Goal: Task Accomplishment & Management: Use online tool/utility

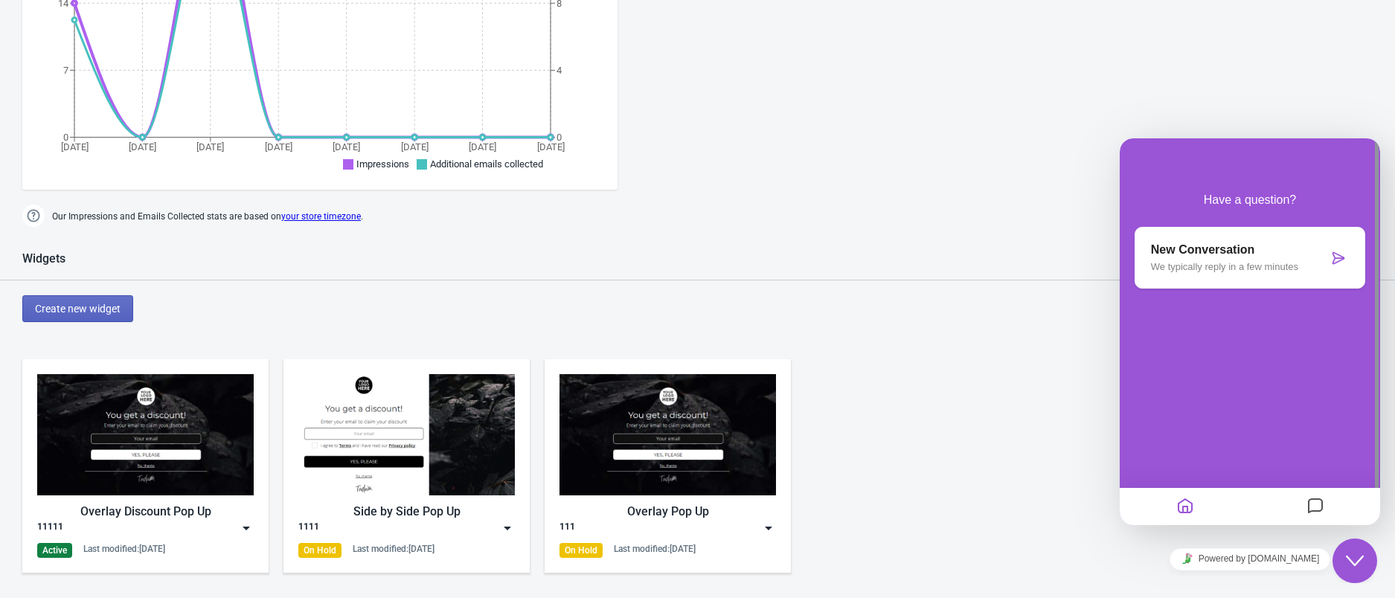
scroll to position [595, 0]
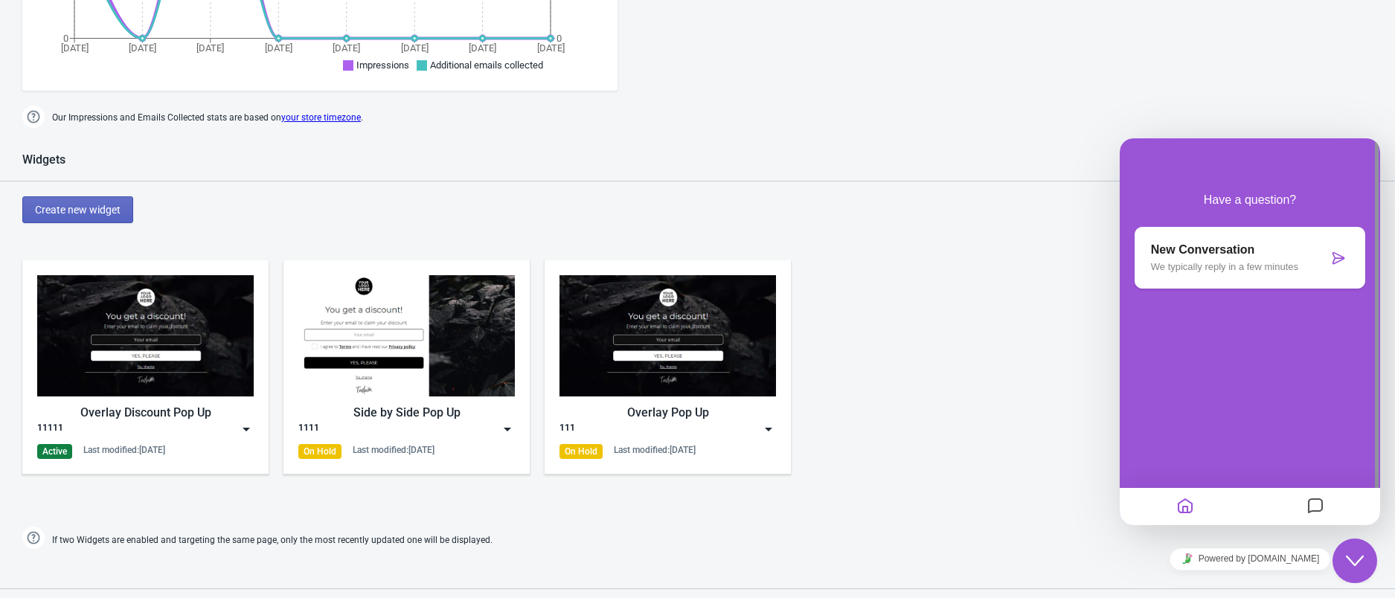
click at [1362, 554] on icon "Close Chat This icon closes the chat window." at bounding box center [1355, 561] width 18 height 18
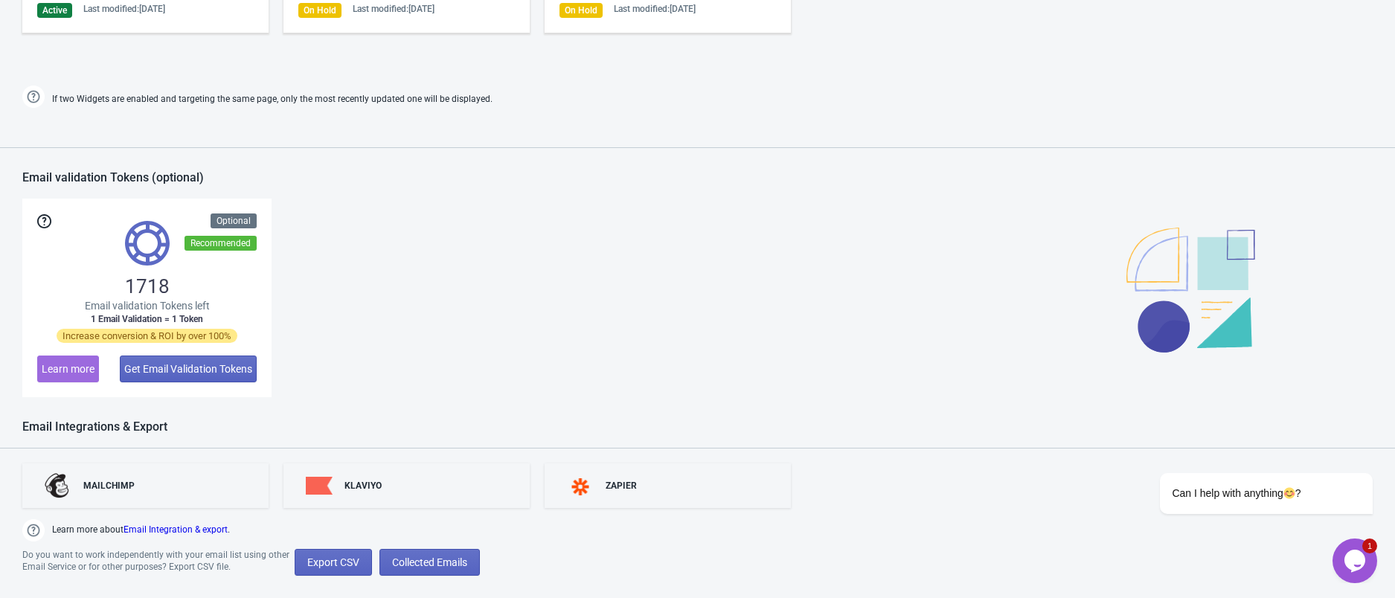
scroll to position [1073, 0]
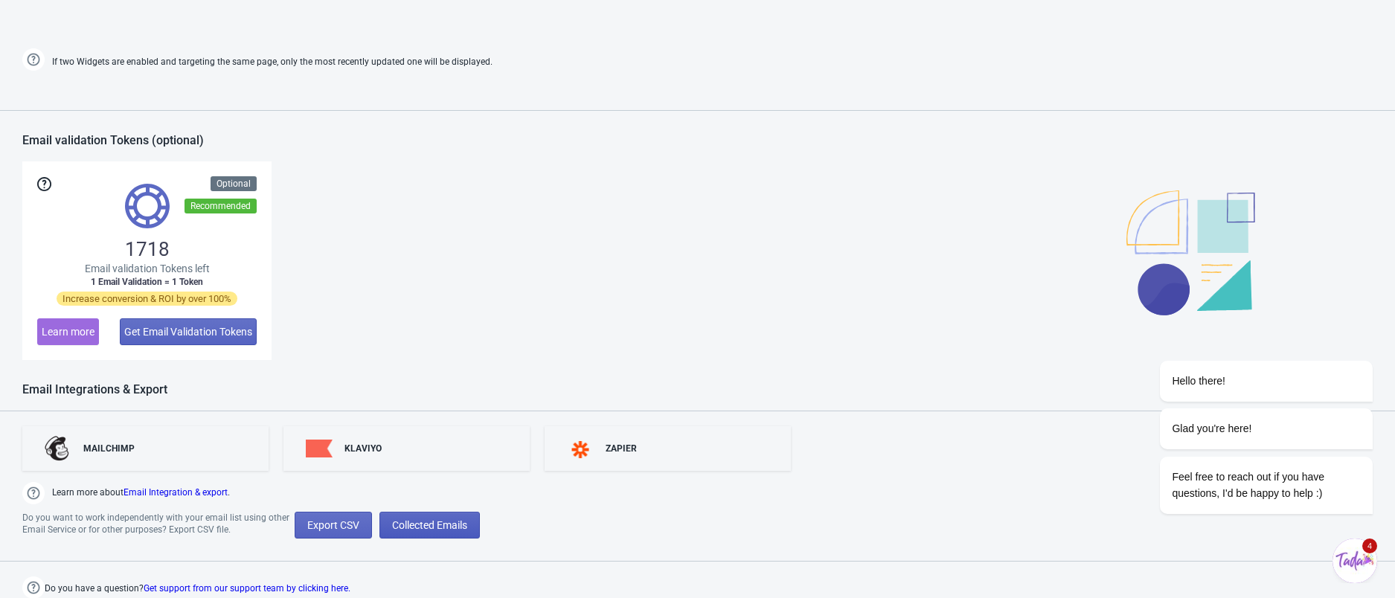
click at [426, 526] on span "Collected Emails" at bounding box center [429, 525] width 75 height 12
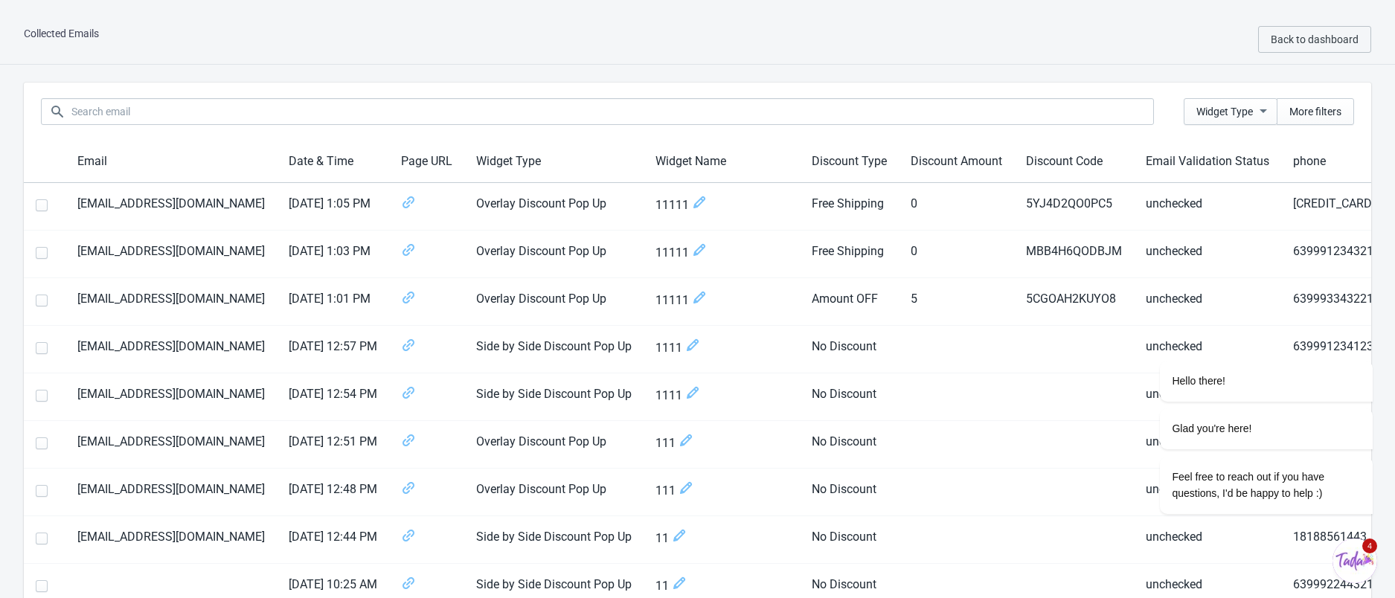
click at [1015, 63] on div "Collected Emails Back to dashboard" at bounding box center [697, 40] width 1395 height 50
click at [1317, 38] on span "Back to dashboard" at bounding box center [1315, 39] width 88 height 12
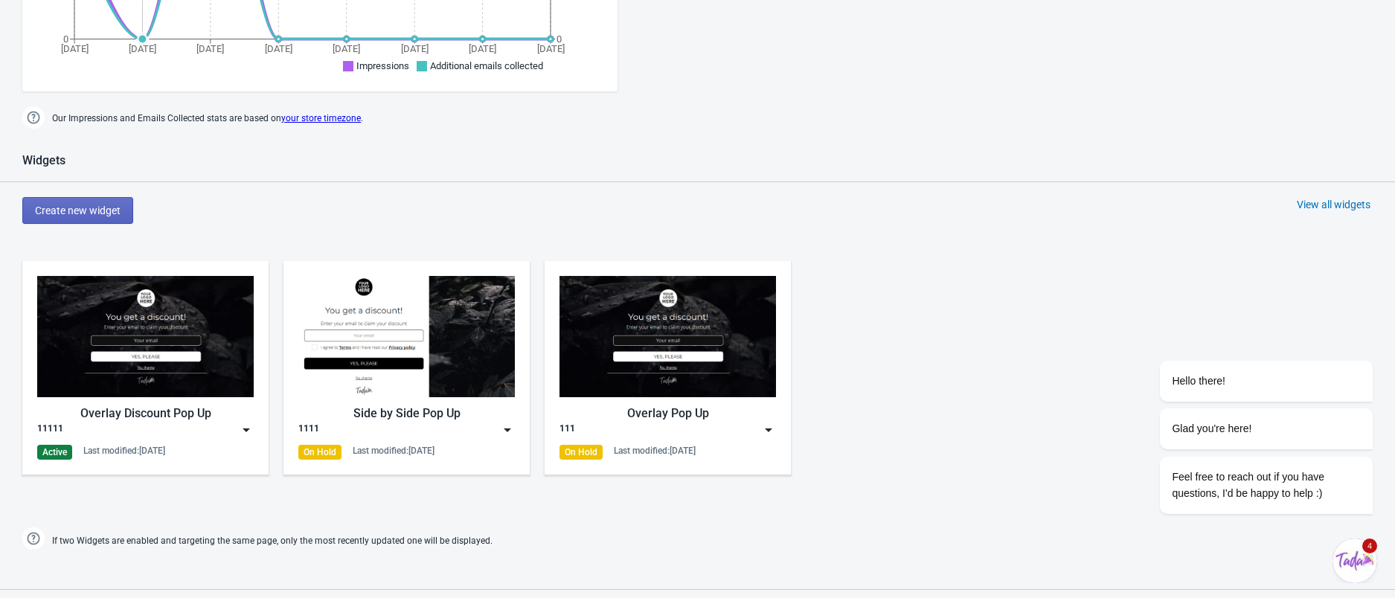
scroll to position [595, 0]
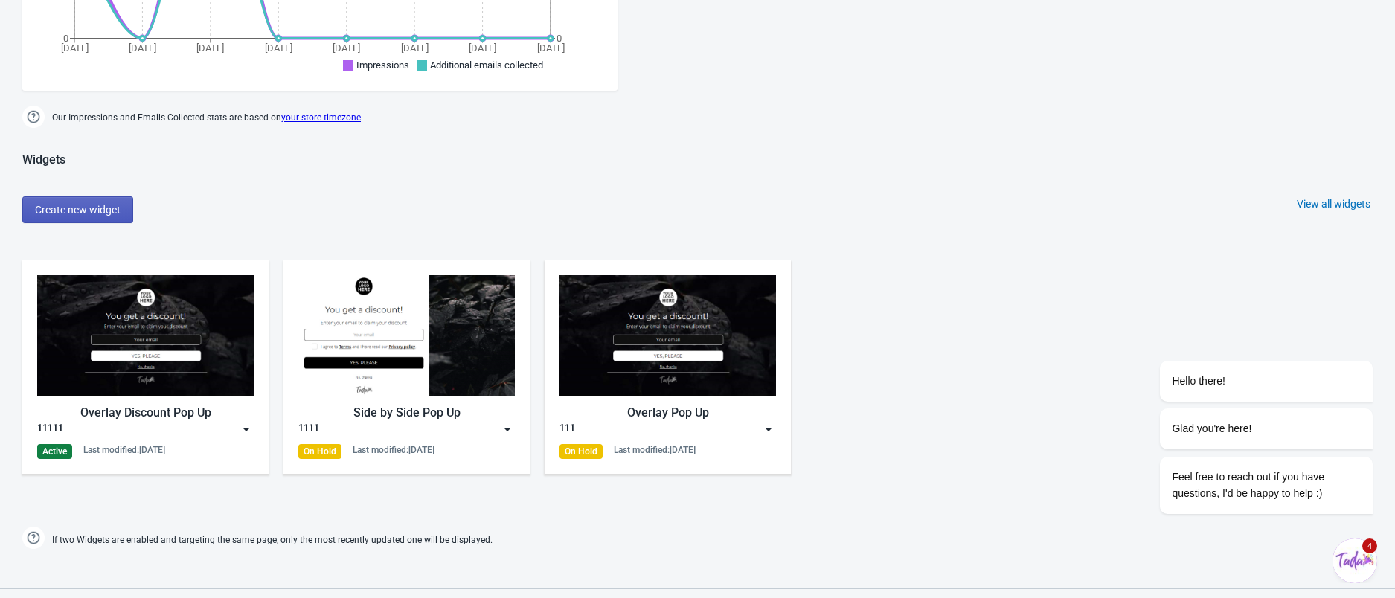
click at [76, 208] on span "Create new widget" at bounding box center [78, 210] width 86 height 12
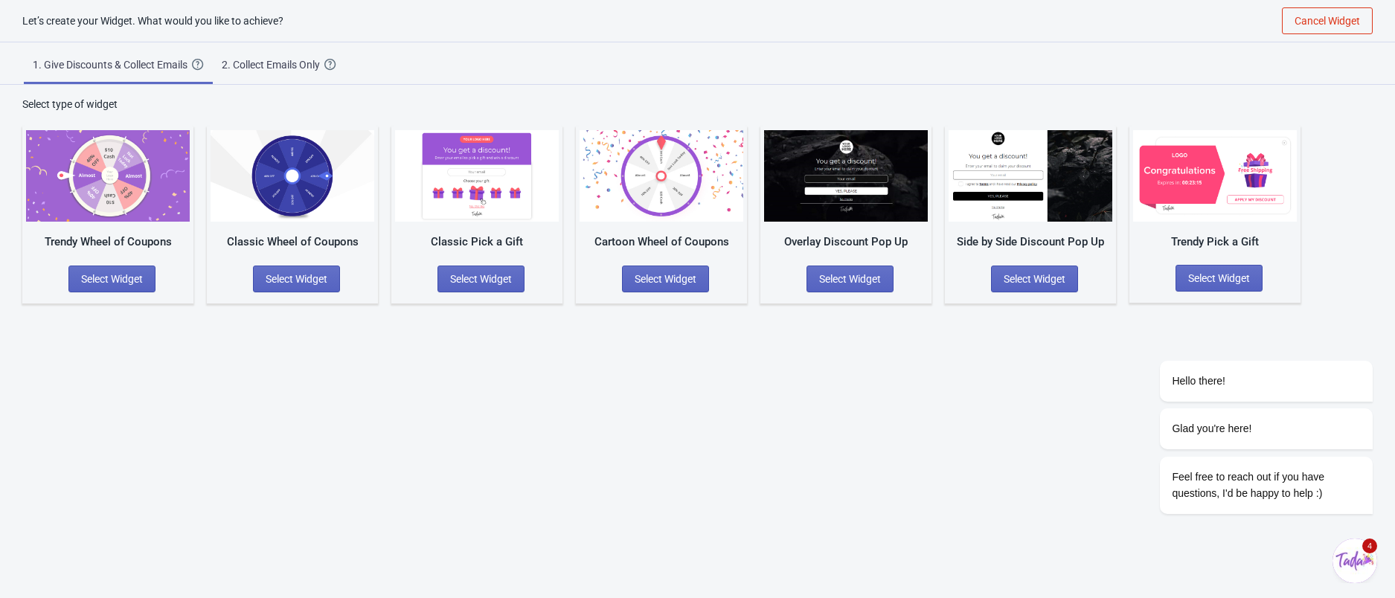
scroll to position [15, 0]
click at [267, 65] on div "2. Collect Emails Only" at bounding box center [273, 64] width 103 height 15
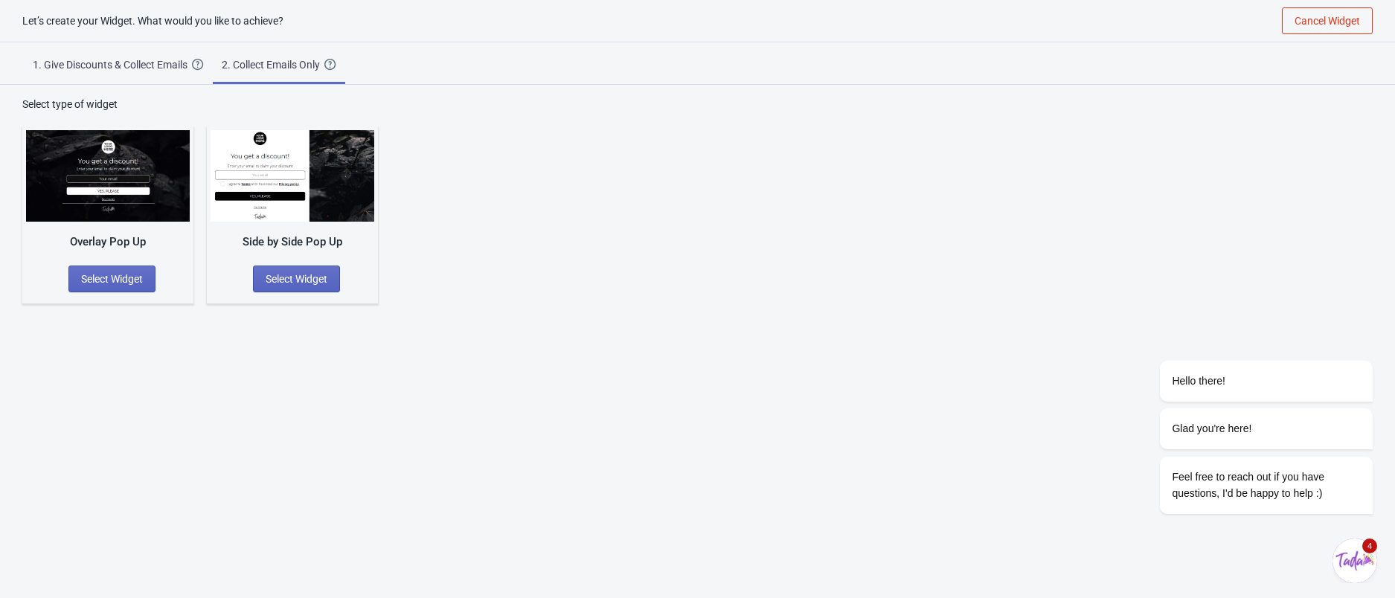
click at [80, 193] on img at bounding box center [108, 176] width 164 height 92
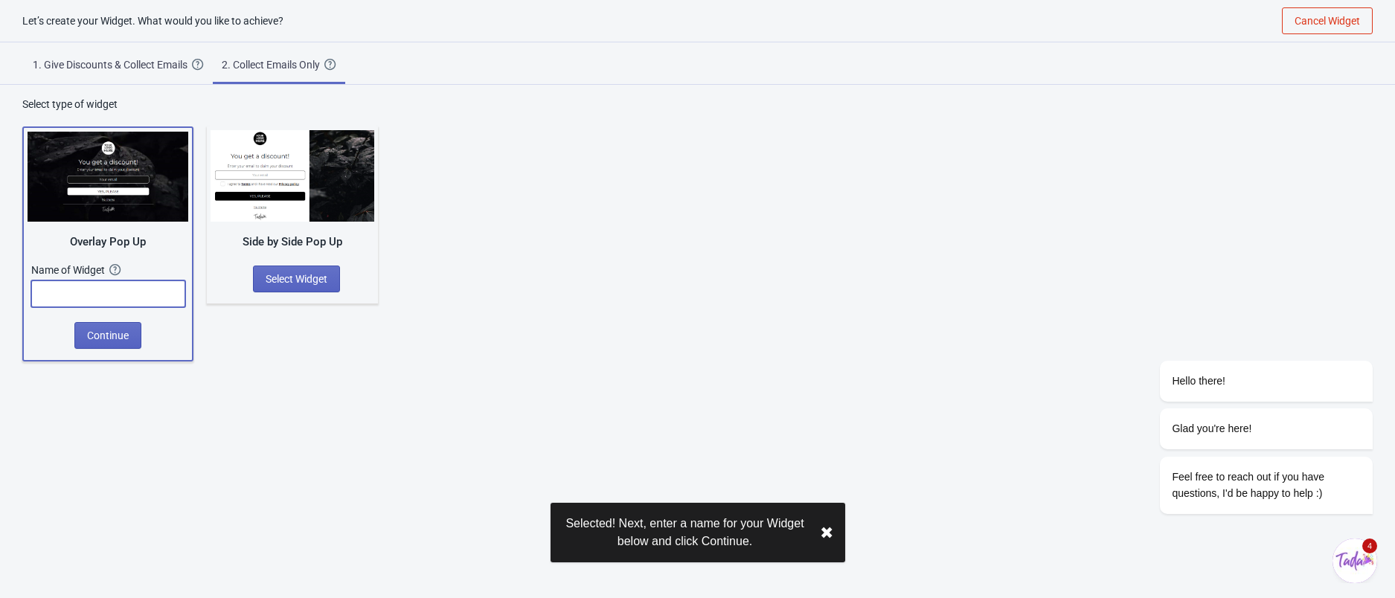
click at [121, 295] on input "text" at bounding box center [108, 294] width 154 height 27
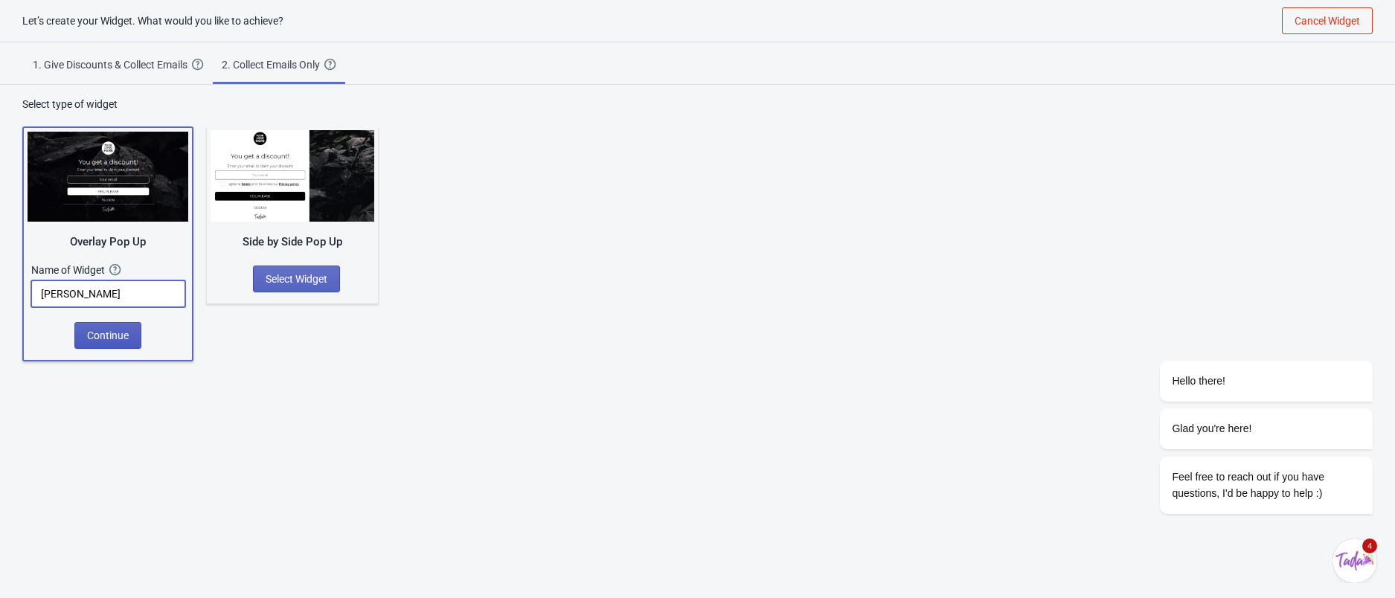
type input "[PERSON_NAME]"
click at [110, 342] on button "Continue" at bounding box center [107, 335] width 67 height 27
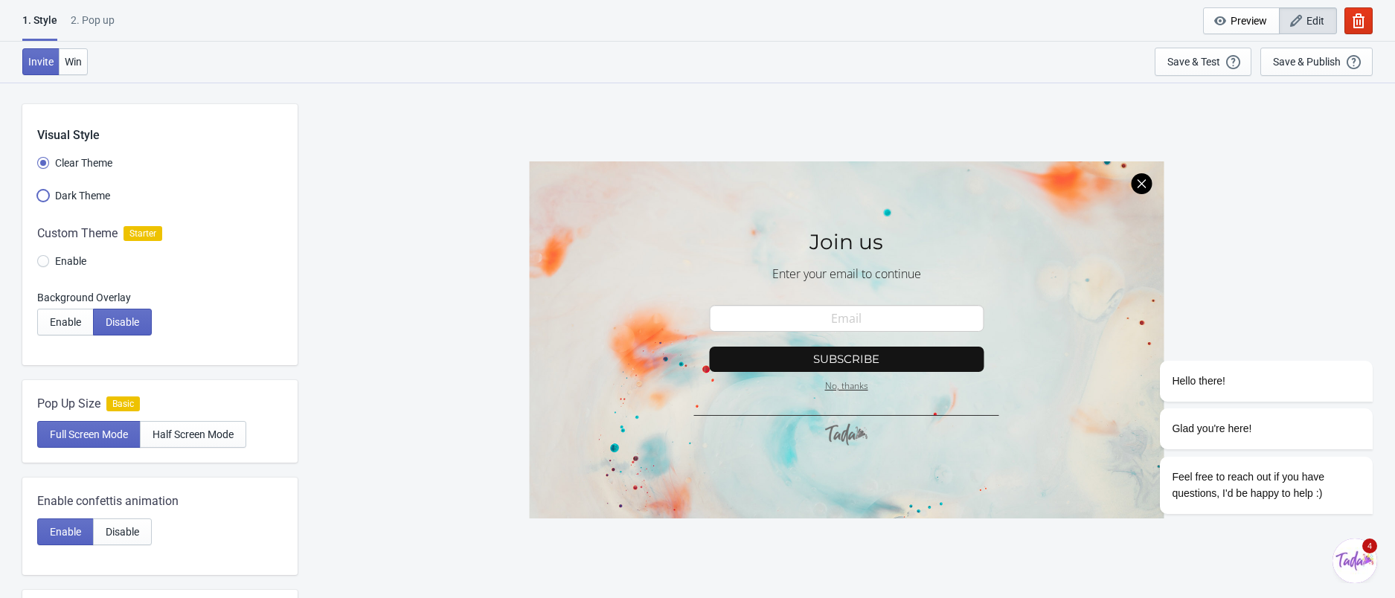
click at [39, 196] on input "Dark Theme" at bounding box center [43, 203] width 12 height 27
radio input "true"
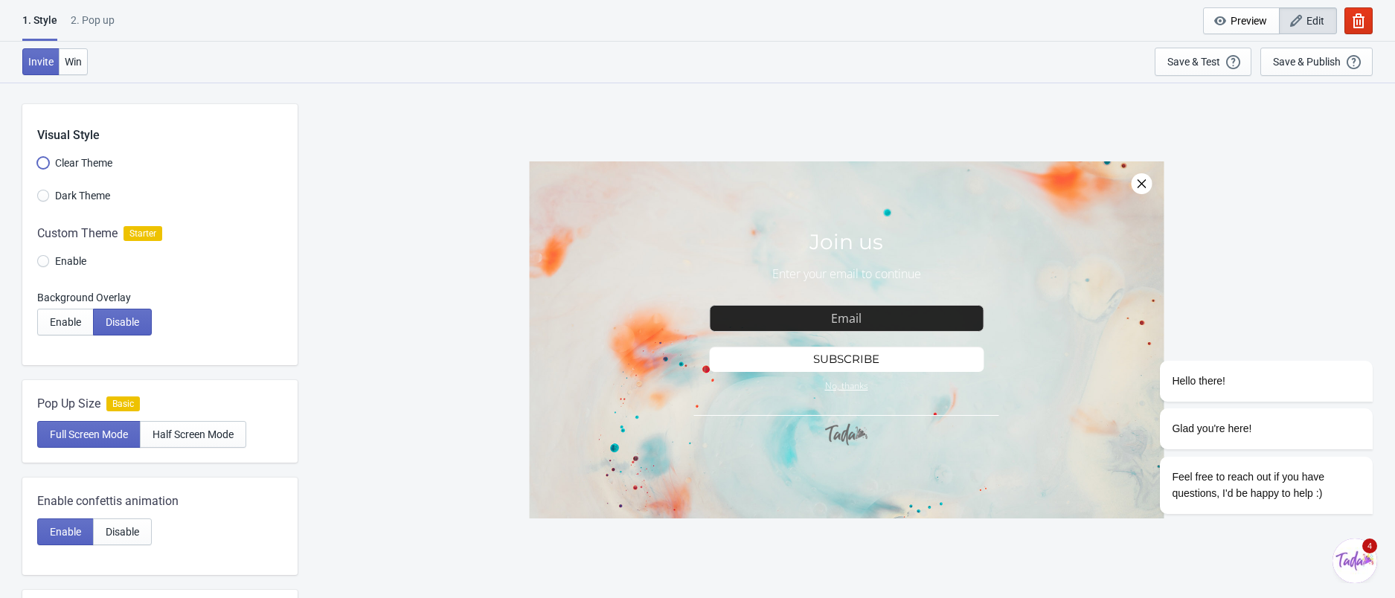
click at [39, 157] on input "Clear Theme" at bounding box center [43, 170] width 12 height 27
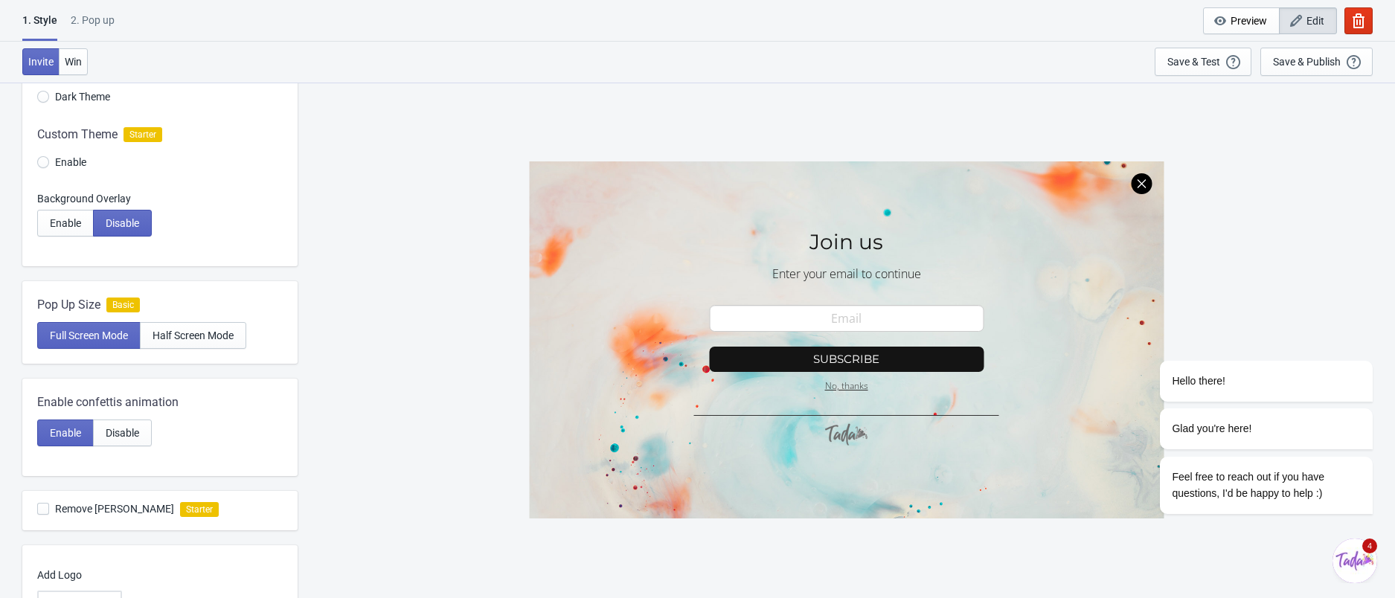
click at [43, 158] on div at bounding box center [159, 151] width 275 height 80
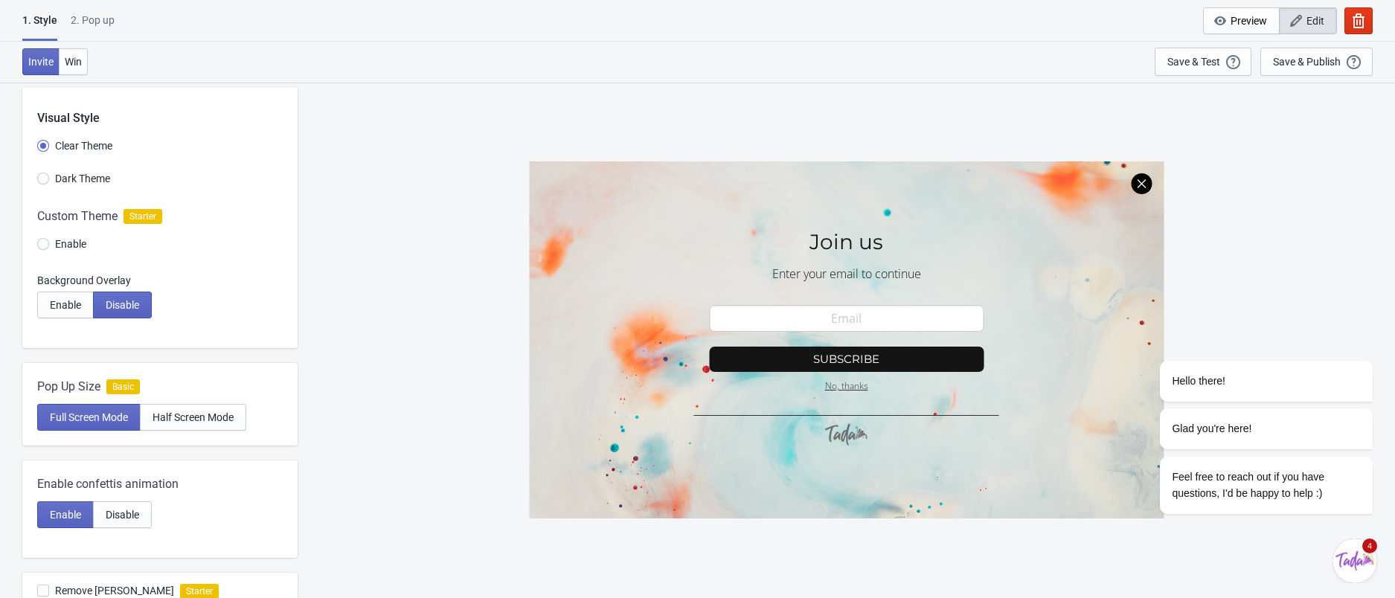
scroll to position [99, 0]
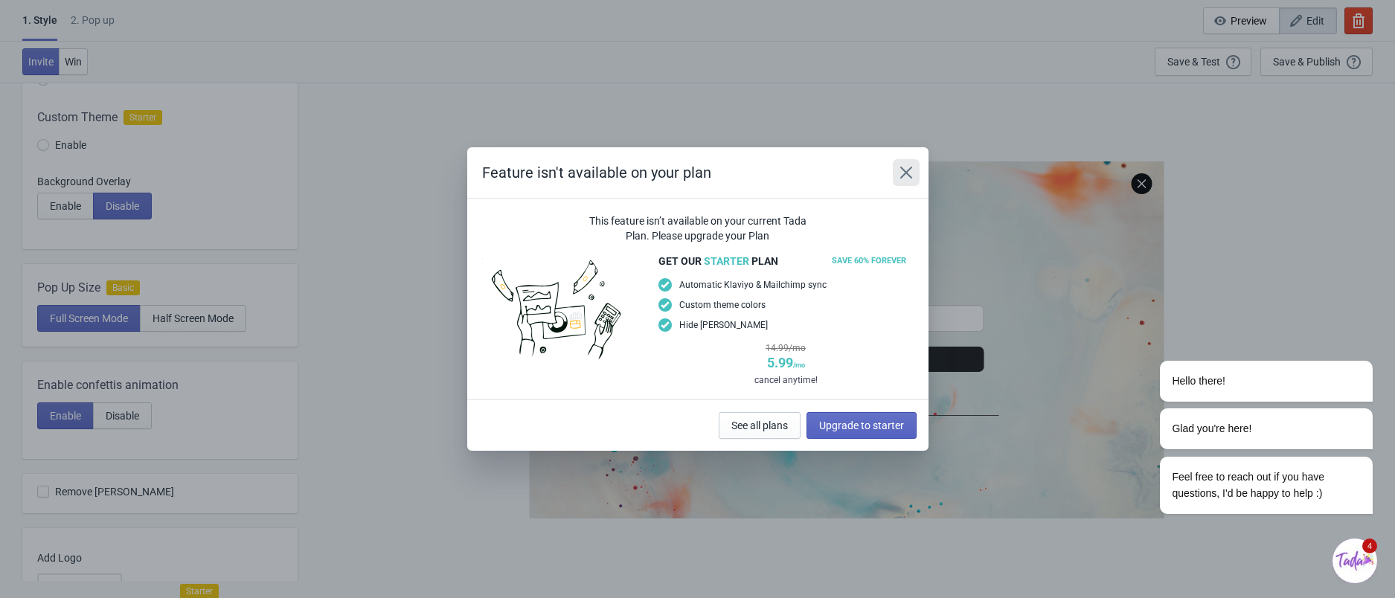
click at [914, 182] on button "Close" at bounding box center [906, 172] width 27 height 27
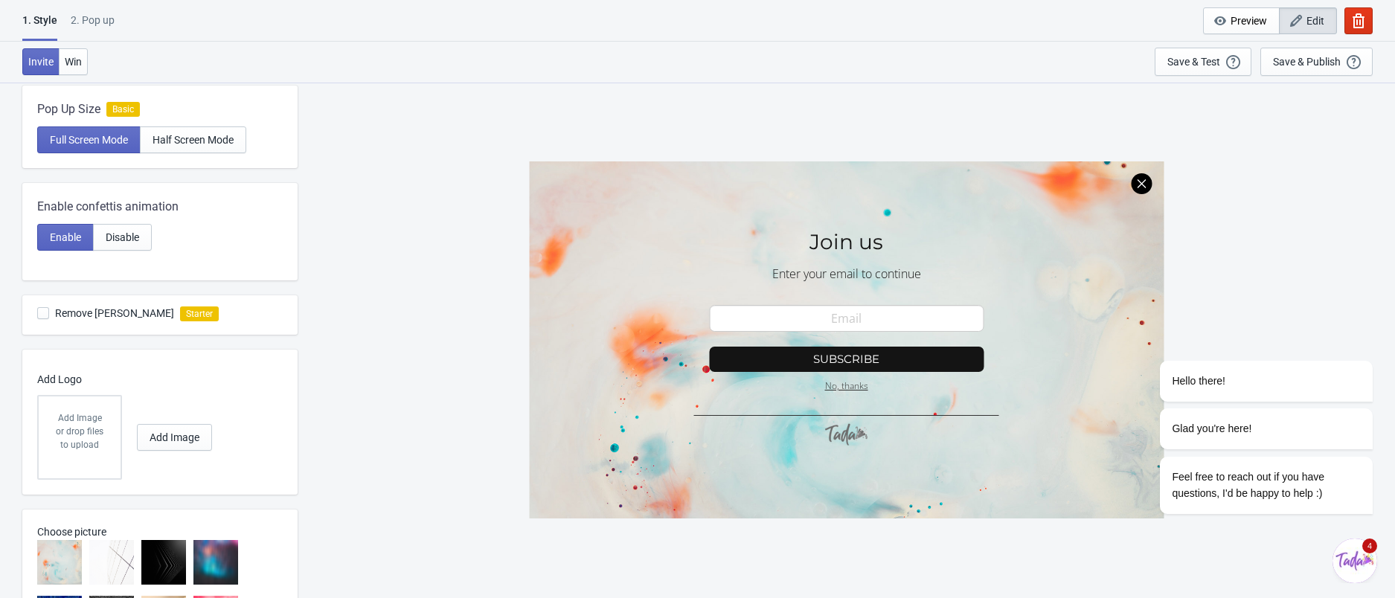
scroll to position [297, 0]
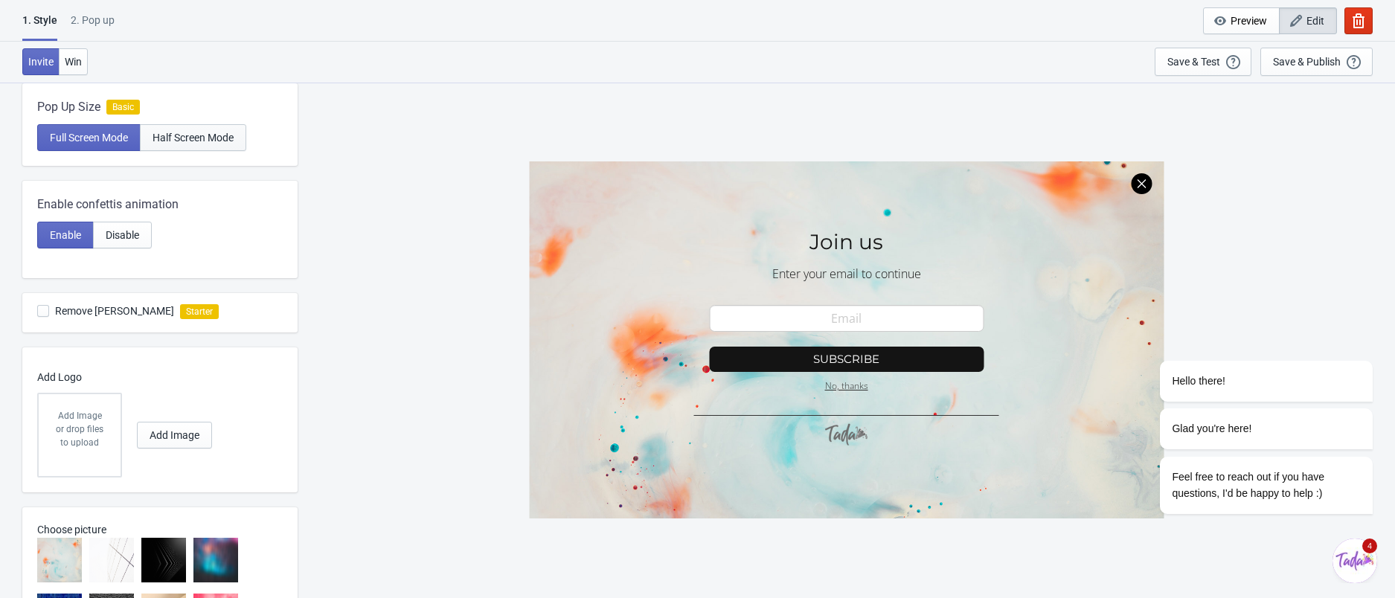
click at [190, 146] on button "Half Screen Mode" at bounding box center [193, 137] width 106 height 27
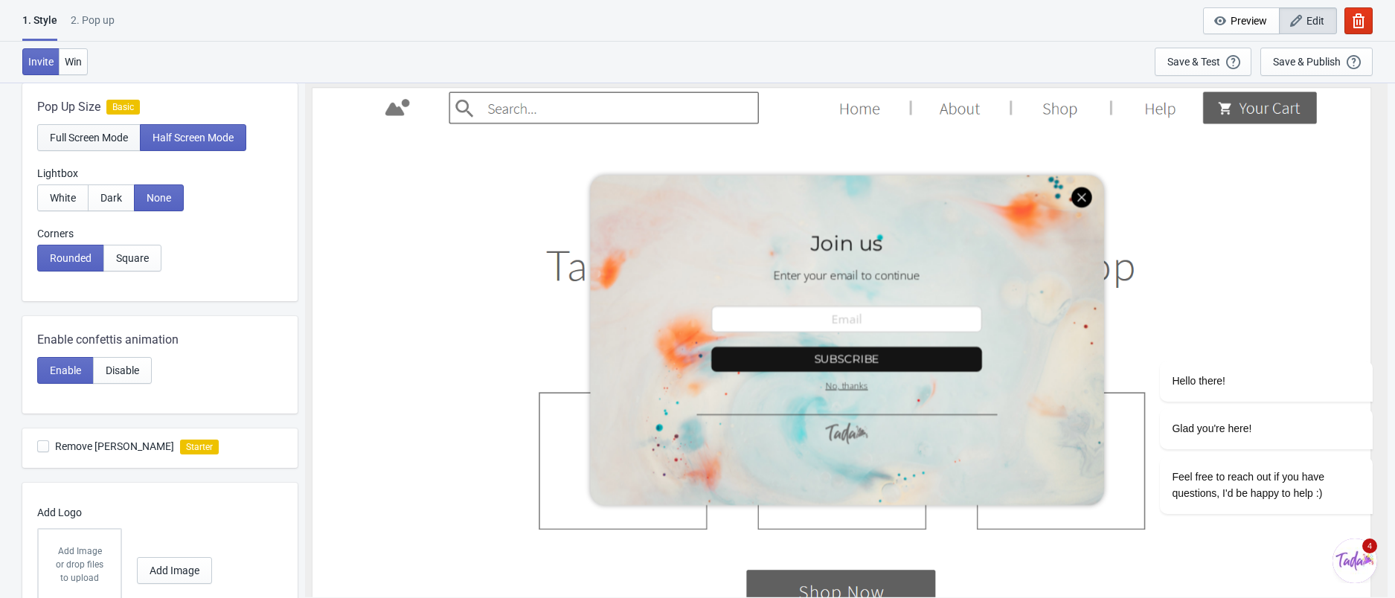
click at [71, 133] on span "Full Screen Mode" at bounding box center [89, 138] width 78 height 12
radio input "true"
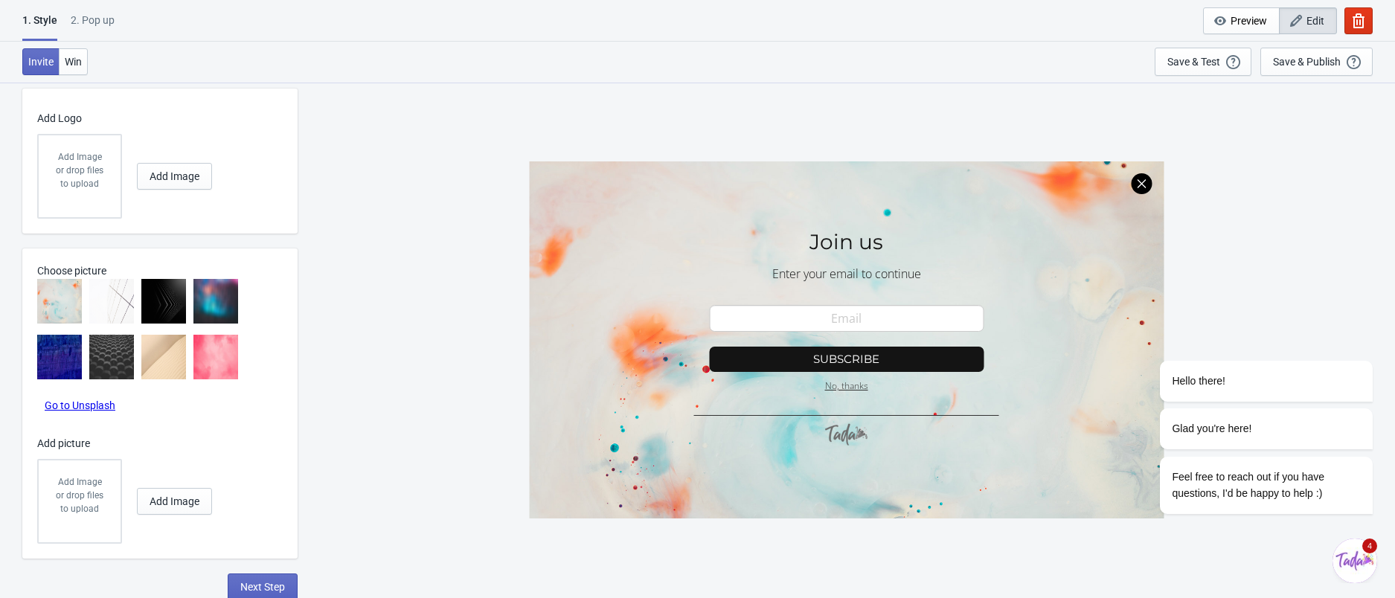
scroll to position [557, 0]
click at [217, 292] on img at bounding box center [215, 300] width 45 height 45
radio input "true"
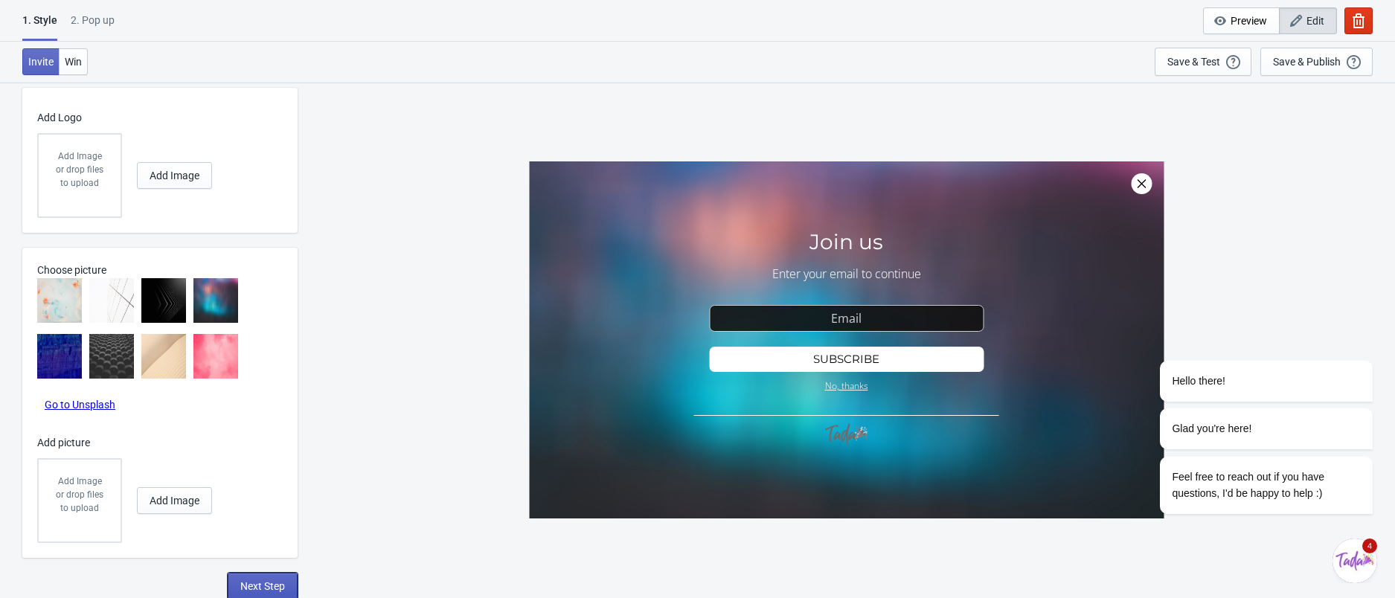
click at [264, 580] on span "Next Step" at bounding box center [262, 586] width 45 height 12
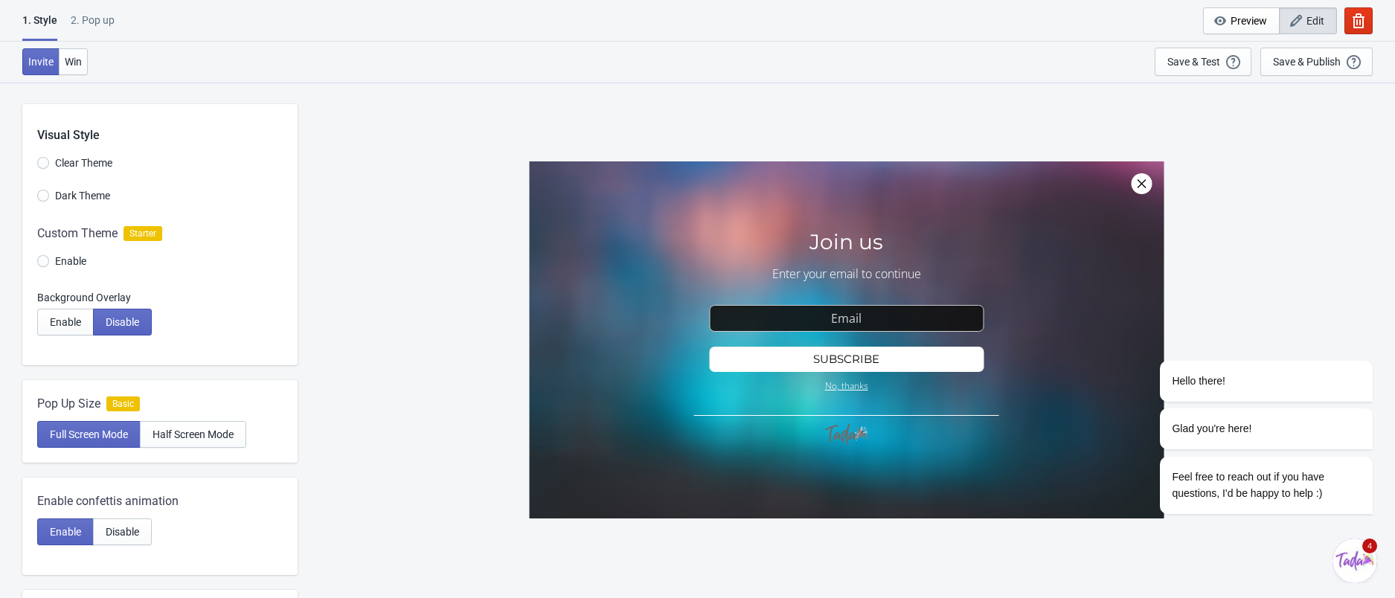
select select "once"
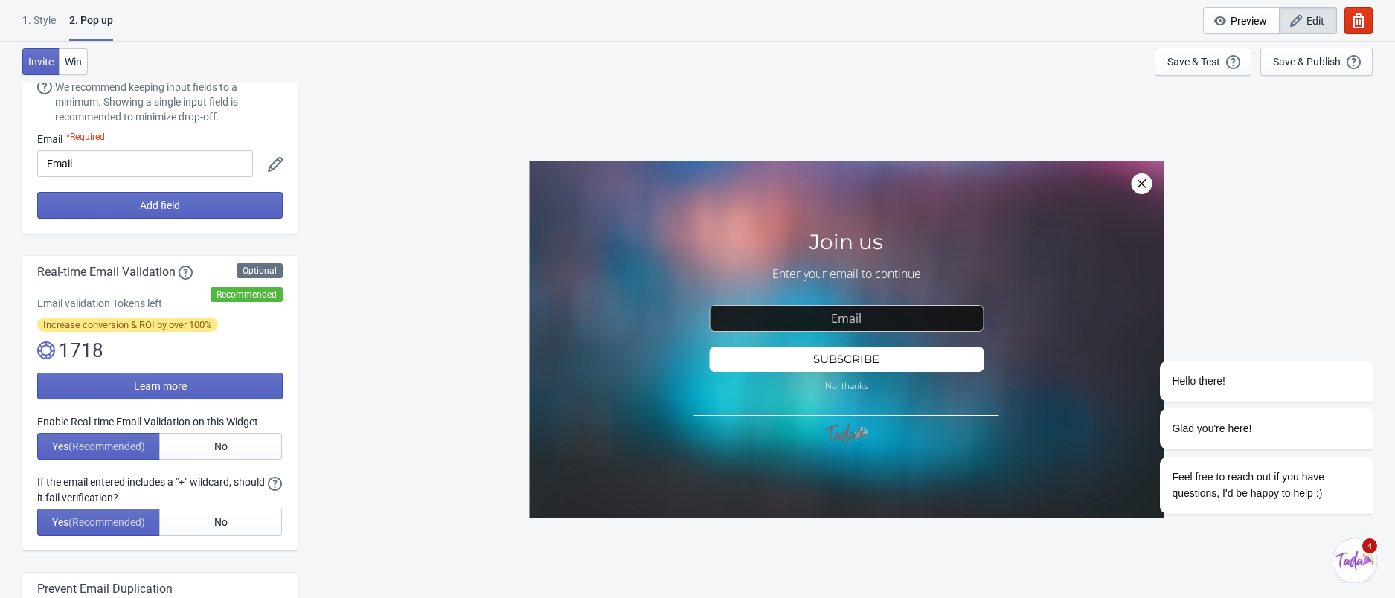
scroll to position [99, 0]
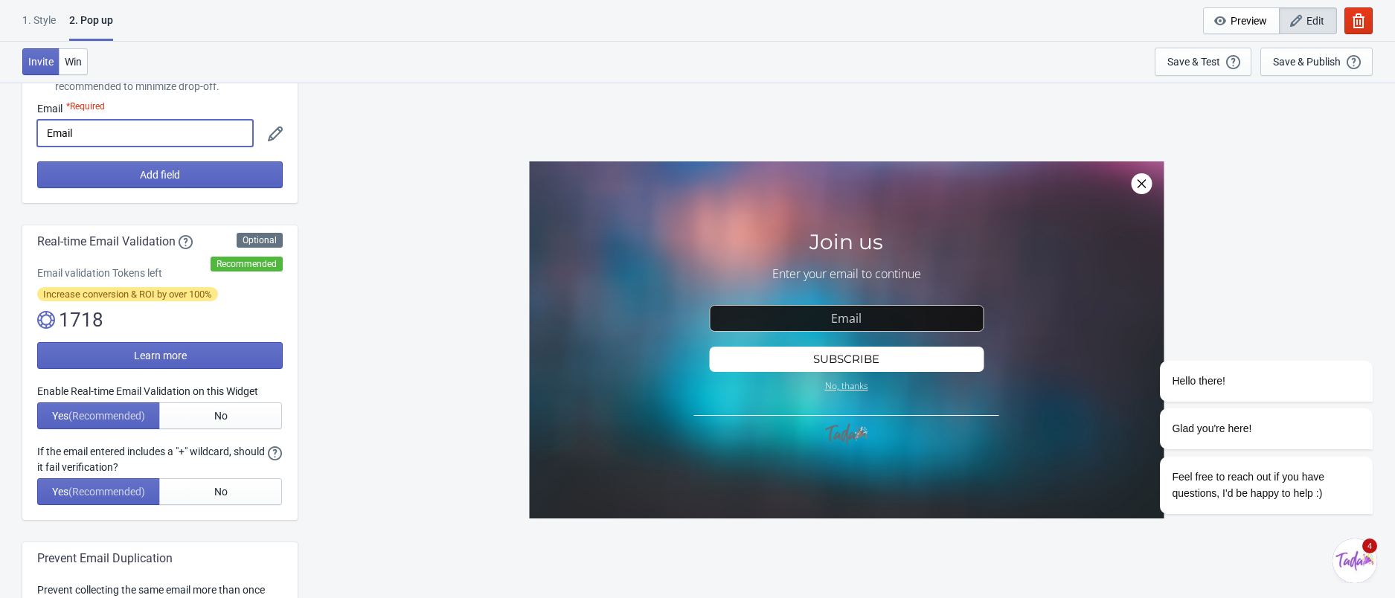
click at [97, 144] on input "Email" at bounding box center [145, 133] width 216 height 27
click at [429, 135] on div "SASDERWERT3H Join us Enter your email to continue email-input Subscribe No, tha…" at bounding box center [846, 340] width 1083 height 516
click at [194, 171] on button "Add field" at bounding box center [160, 174] width 246 height 27
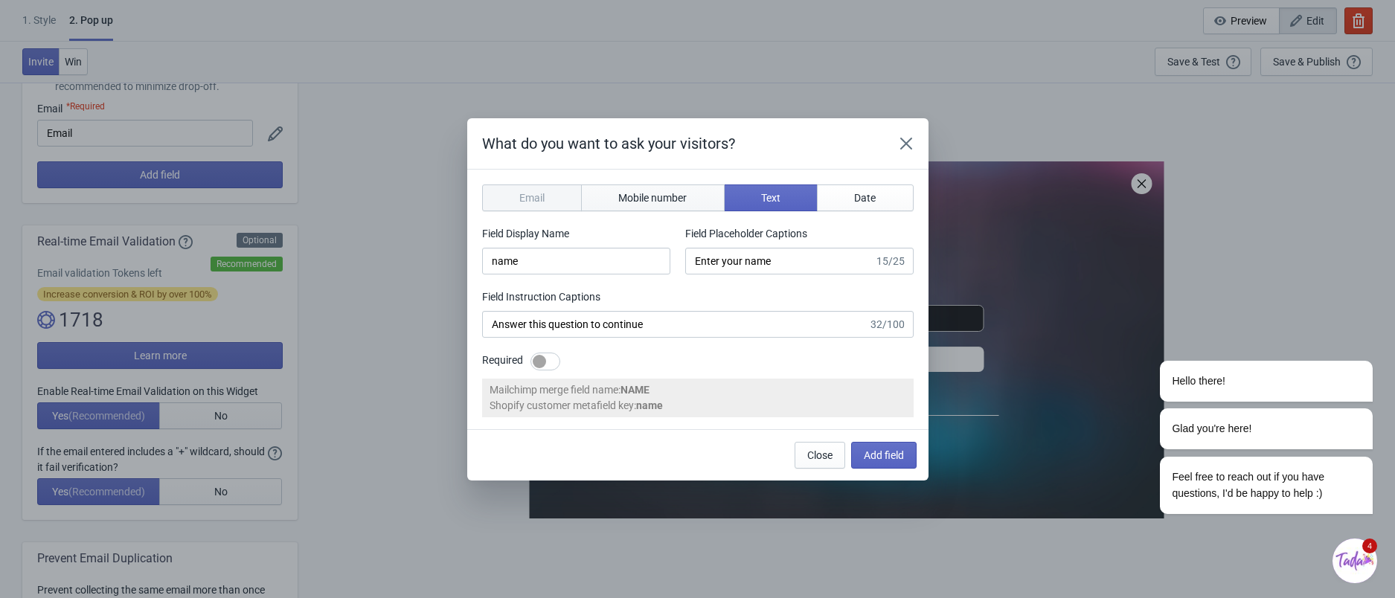
click at [633, 201] on span "Mobile number" at bounding box center [652, 198] width 68 height 12
type input "phone"
type input "Enter your mobile number"
type input "Next, enter your mobile number to continue"
select select "ca"
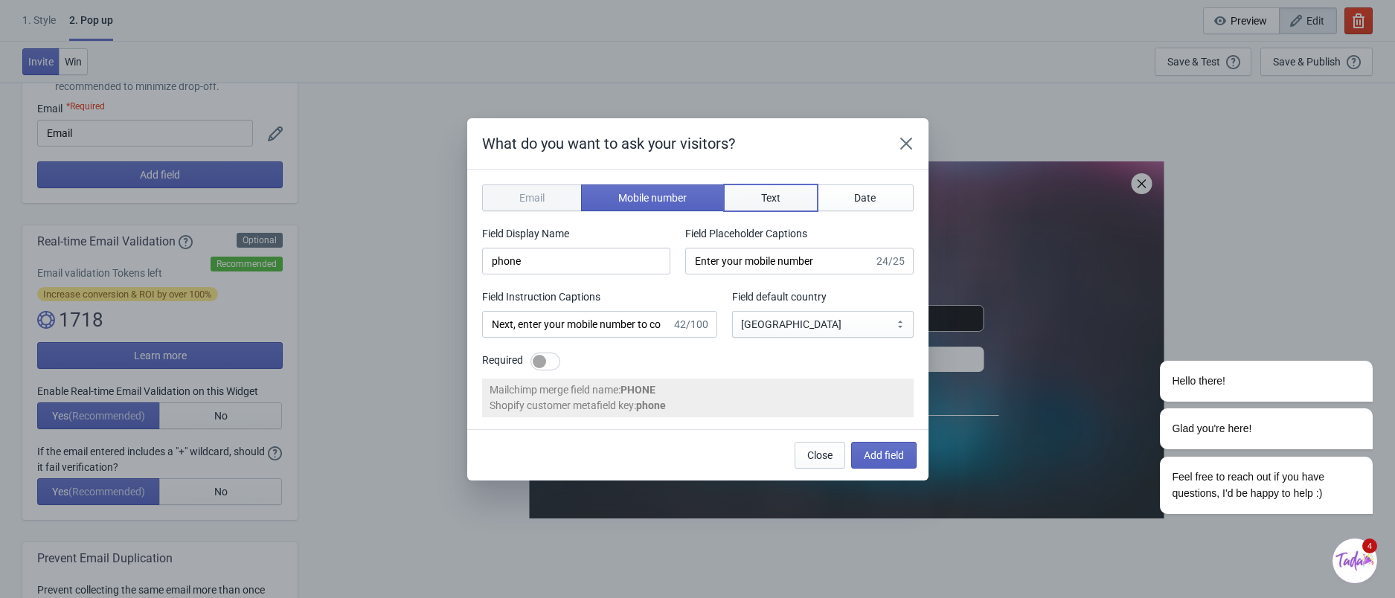
click at [763, 200] on span "Text" at bounding box center [770, 198] width 19 height 12
type input "name"
type input "Enter your name"
type input "Answer this question to continue"
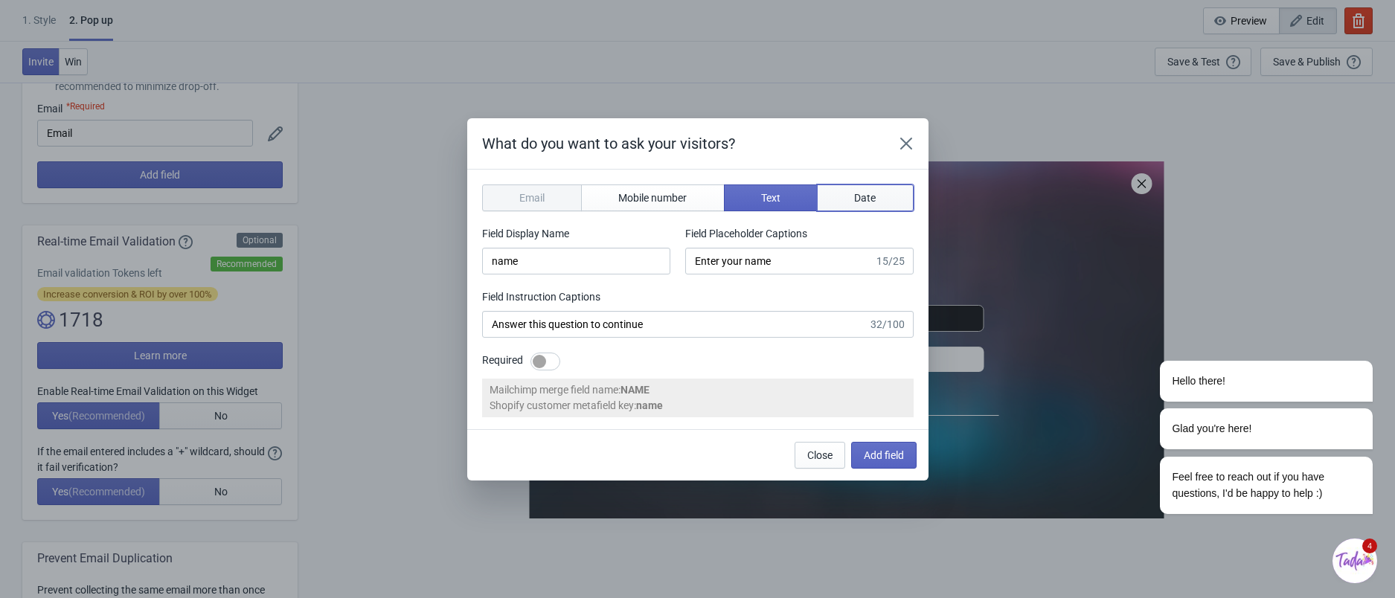
click at [858, 199] on span "Date" at bounding box center [865, 198] width 22 height 12
type input "birthday"
type input "Enter your birthday"
type input "Enter your birthday to continue"
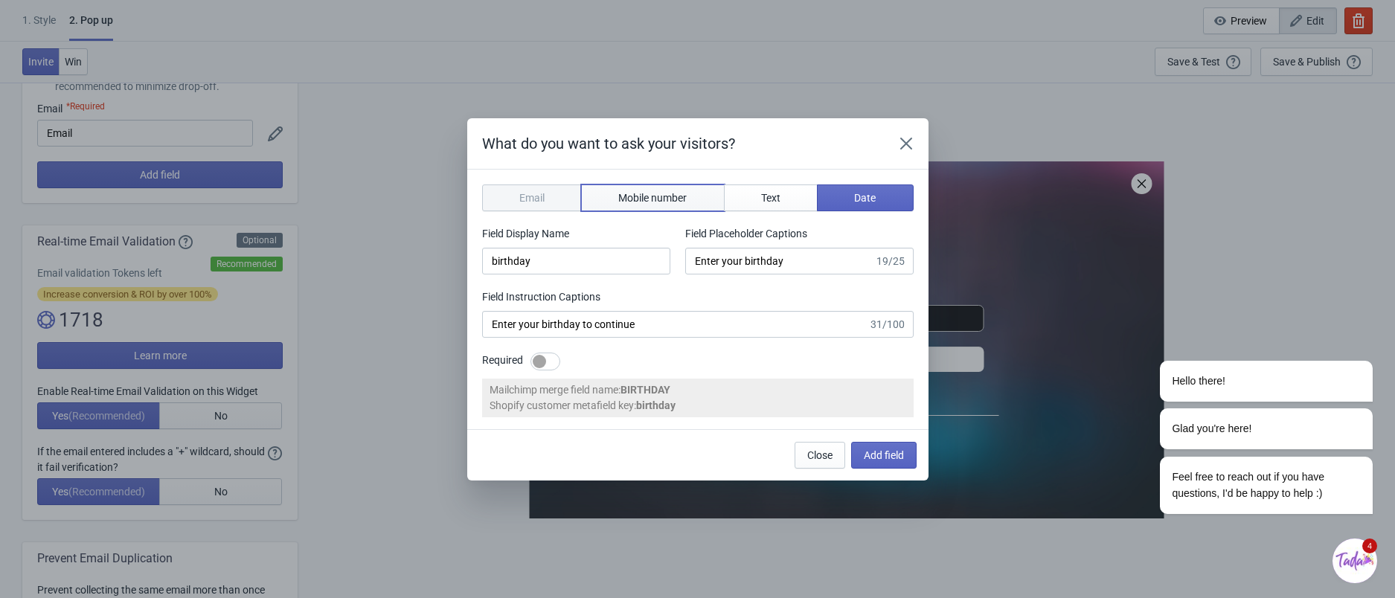
click at [617, 202] on button "Mobile number" at bounding box center [653, 198] width 144 height 27
type input "phone"
type input "Enter your mobile number"
type input "Next, enter your mobile number to continue"
select select "ca"
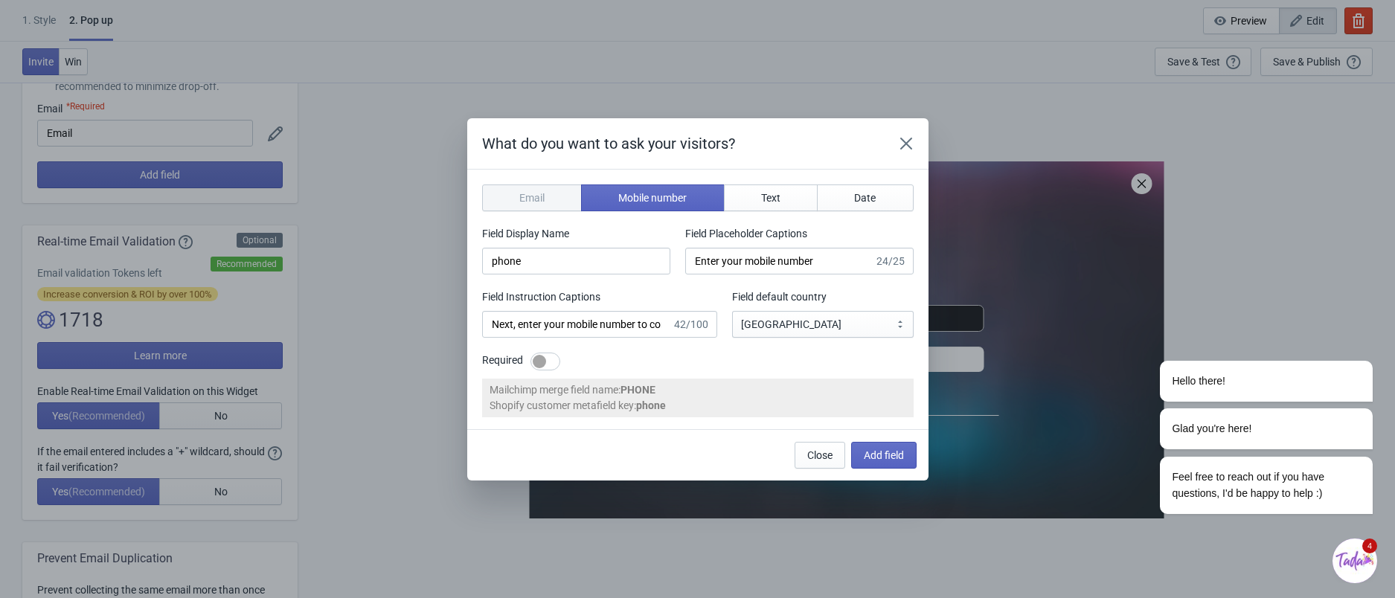
click at [557, 363] on div at bounding box center [546, 362] width 30 height 18
click at [551, 363] on div at bounding box center [551, 361] width 13 height 13
checkbox input "false"
click at [903, 145] on icon "Close" at bounding box center [906, 143] width 12 height 12
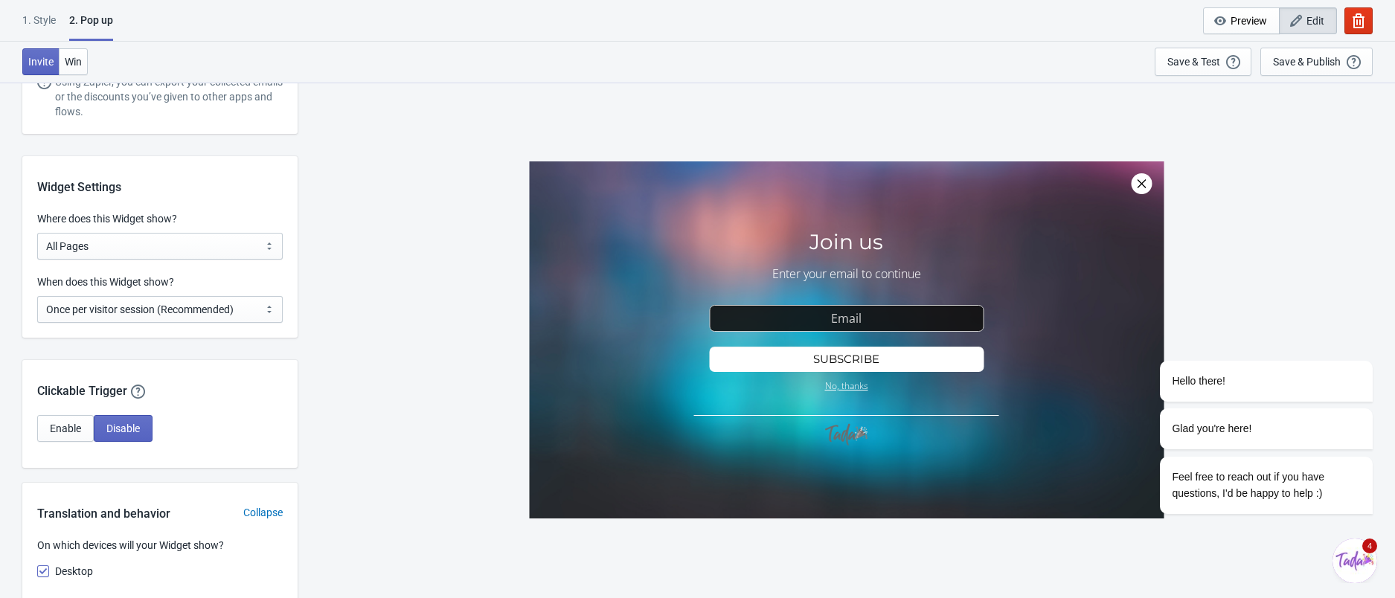
scroll to position [793, 0]
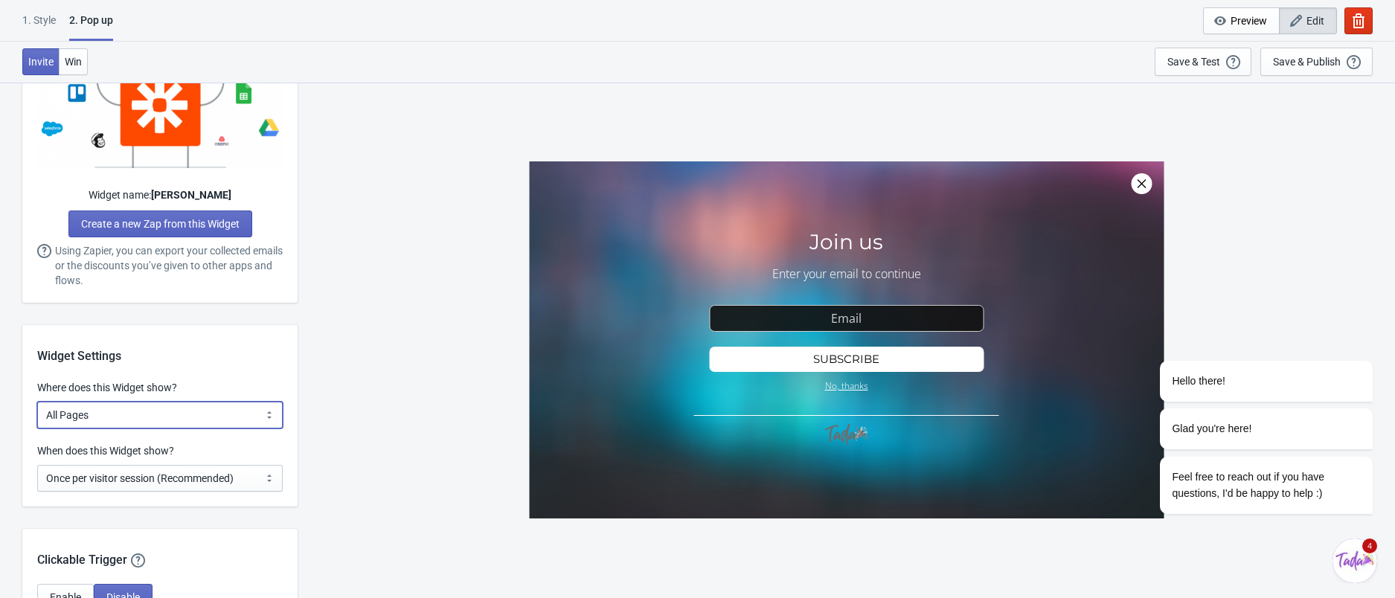
click at [232, 420] on select "All Pages All Product Pages All Blog Pages All Static Pages Specific Product(s)…" at bounding box center [160, 415] width 246 height 27
click at [398, 344] on div "SASDERWERT3H Join us Enter your email to continue email-input Subscribe No, tha…" at bounding box center [846, 340] width 1083 height 516
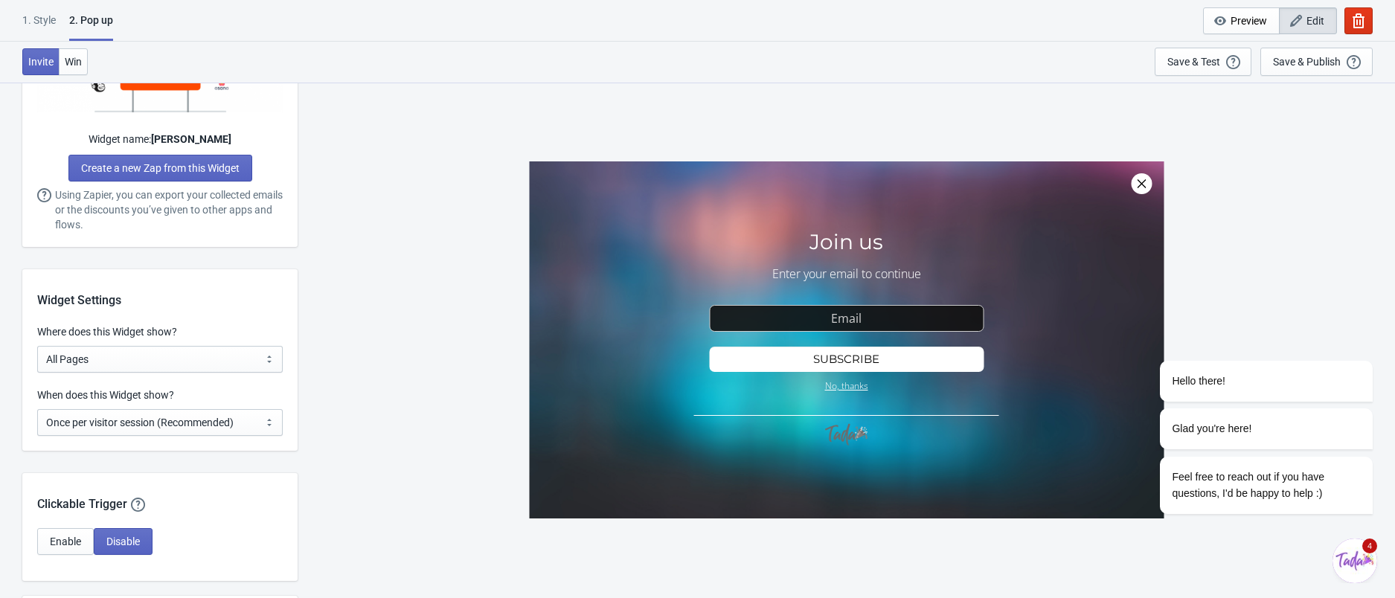
scroll to position [992, 0]
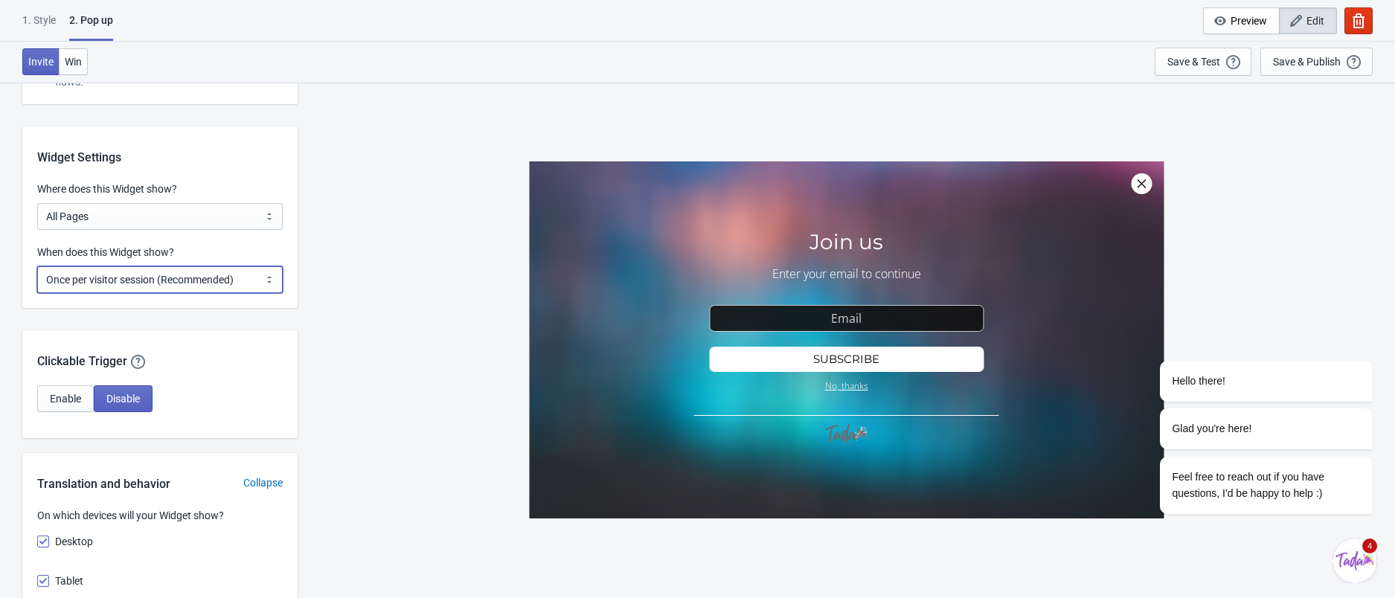
click at [174, 278] on select "Every new visit of page Once every period of time Once per visitor session (Rec…" at bounding box center [160, 279] width 246 height 27
select select "every"
click at [37, 266] on select "Every new visit of page Once every period of time Once per visitor session (Rec…" at bounding box center [160, 279] width 246 height 27
click at [446, 237] on div "SASDERWERT3H Join us Enter your email to continue email-input Subscribe No, tha…" at bounding box center [846, 340] width 1083 height 516
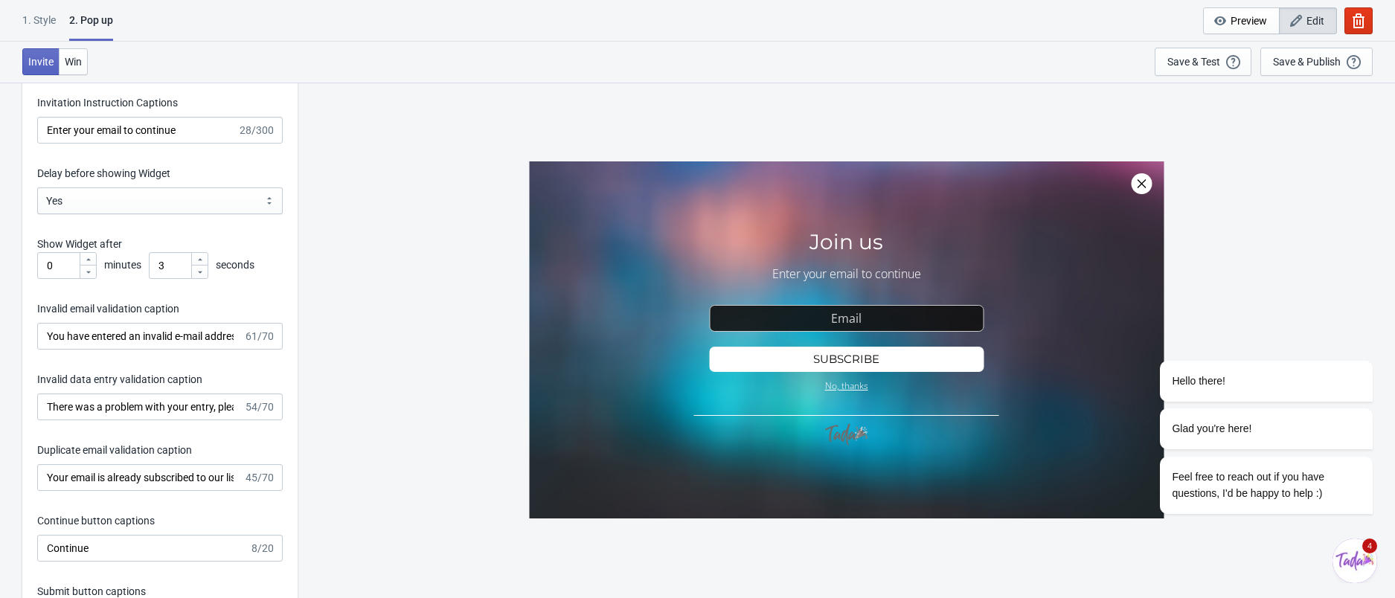
scroll to position [1350, 0]
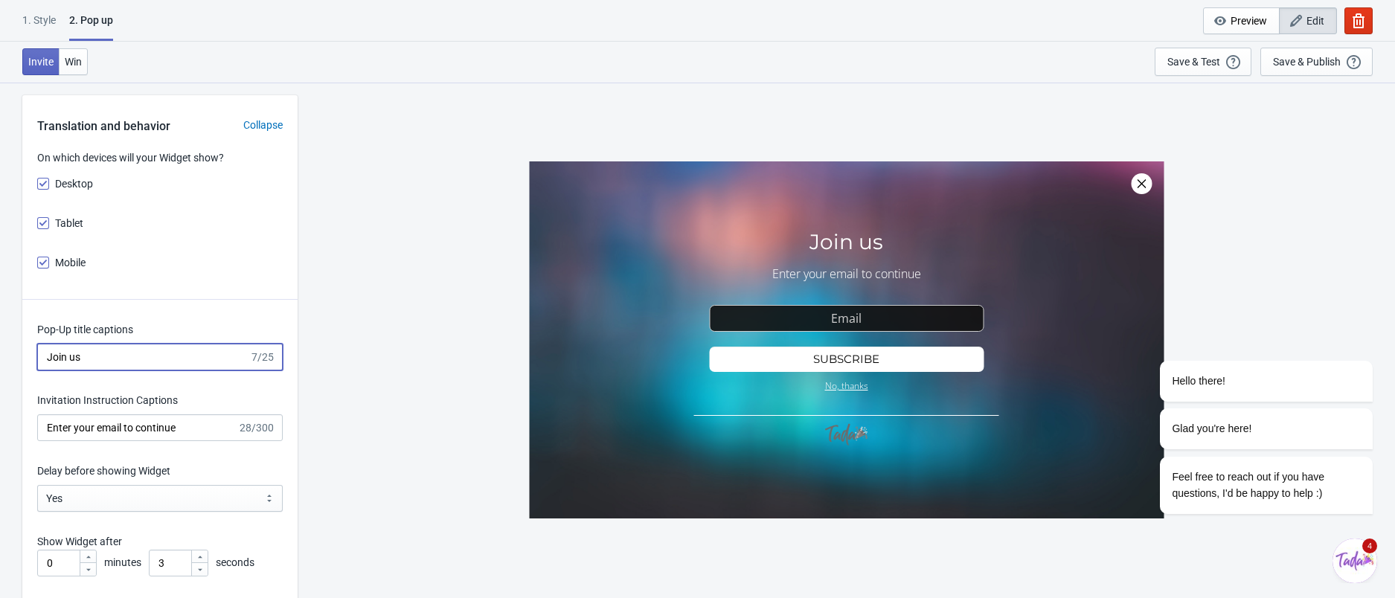
click at [160, 367] on input "Join us" at bounding box center [143, 357] width 212 height 27
click at [350, 291] on div "SASDERWERT3H Join us Enter your email to continue email-input Subscribe No, tha…" at bounding box center [846, 340] width 1083 height 516
drag, startPoint x: 121, startPoint y: 350, endPoint x: 192, endPoint y: 336, distance: 72.8
click at [121, 351] on input "Join us" at bounding box center [143, 357] width 212 height 27
click at [397, 252] on div "SASDERWERT3H Join us Enter your email to continue email-input Subscribe No, tha…" at bounding box center [846, 340] width 1083 height 516
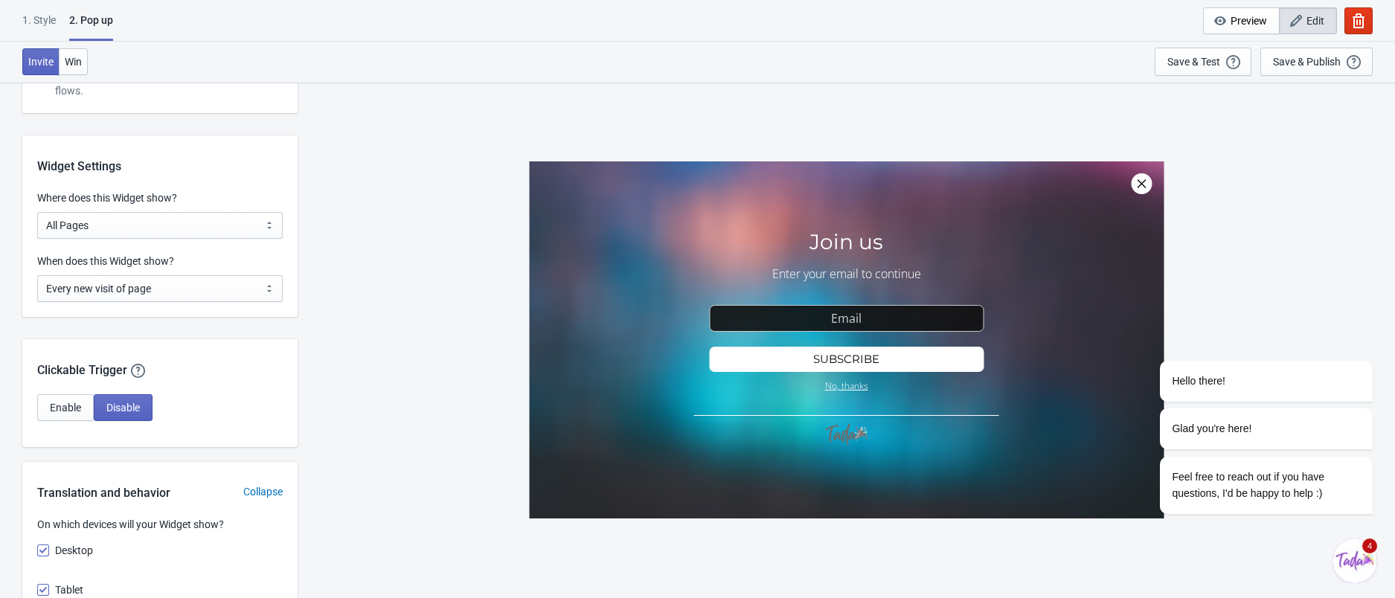
scroll to position [1091, 0]
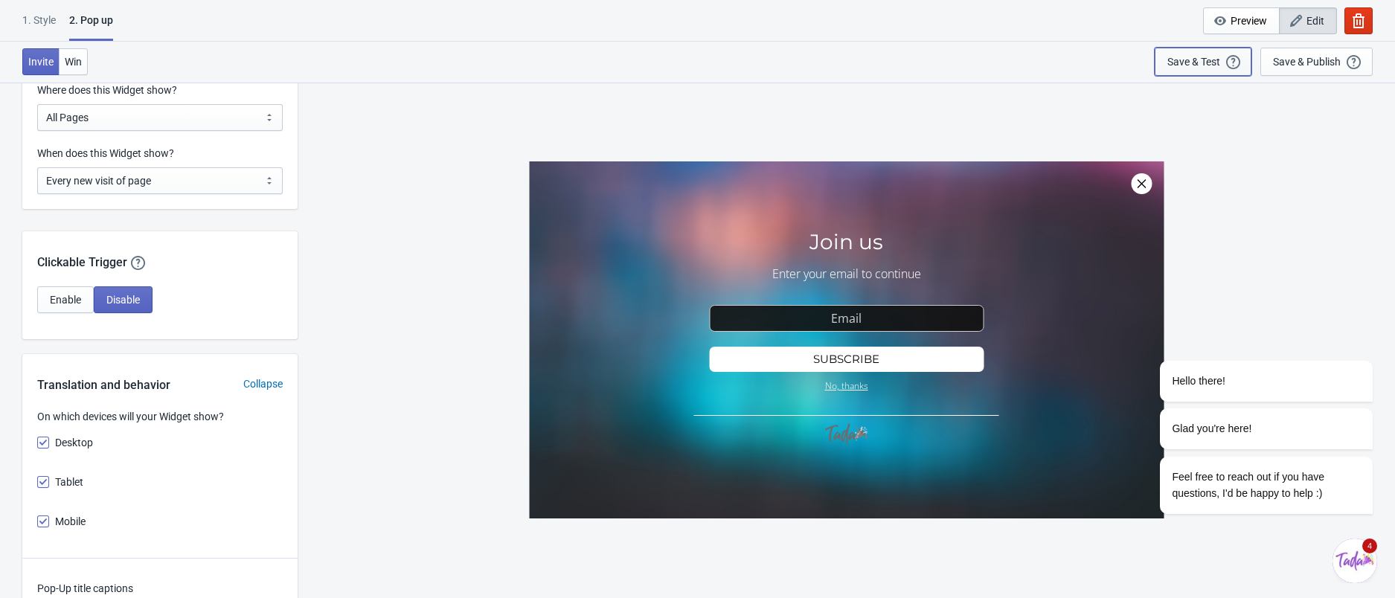
drag, startPoint x: 1196, startPoint y: 68, endPoint x: 1156, endPoint y: 65, distance: 39.6
click at [1191, 67] on div "Save & Test Open a Widget Preview of your site so that you can try it out. It w…" at bounding box center [1202, 62] width 71 height 16
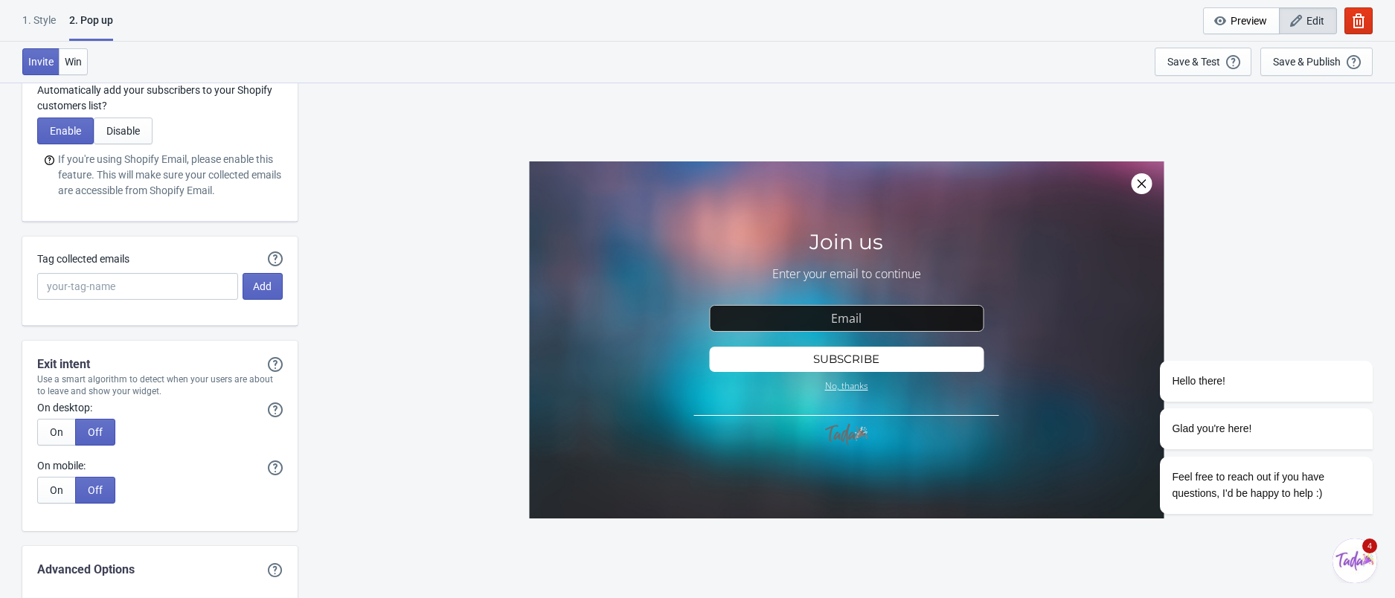
scroll to position [2838, 0]
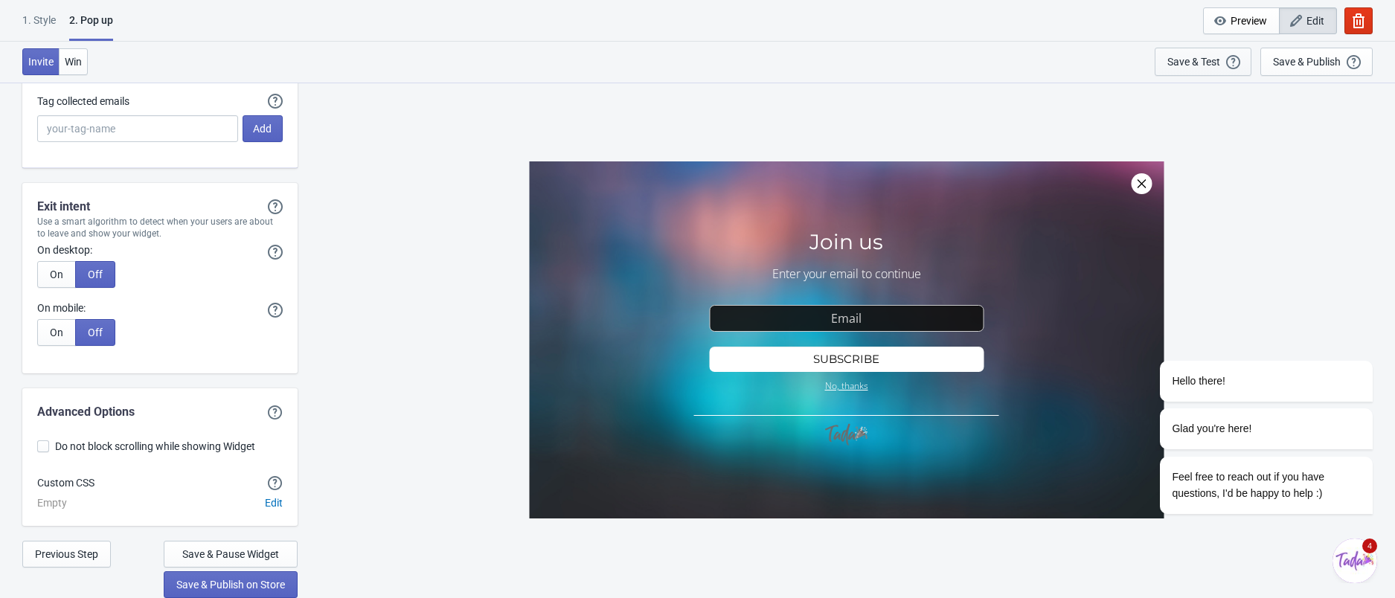
click at [1190, 60] on div "Save & Test" at bounding box center [1193, 62] width 53 height 12
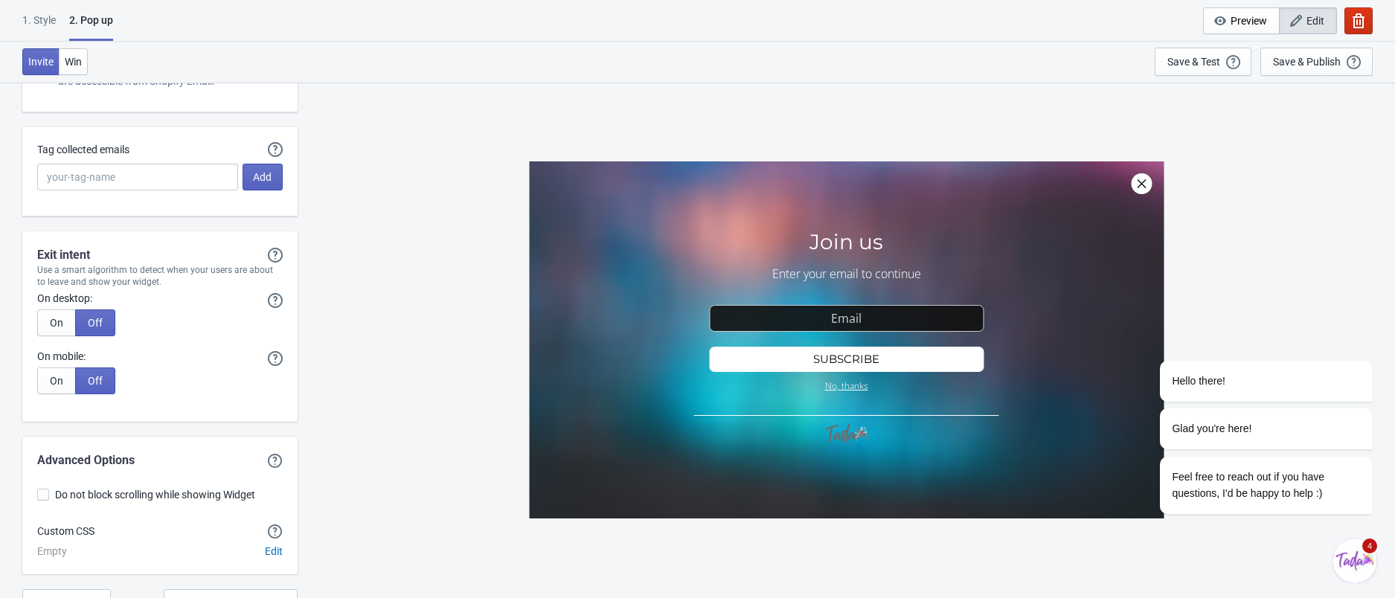
click at [1356, 20] on icon "button" at bounding box center [1358, 20] width 15 height 15
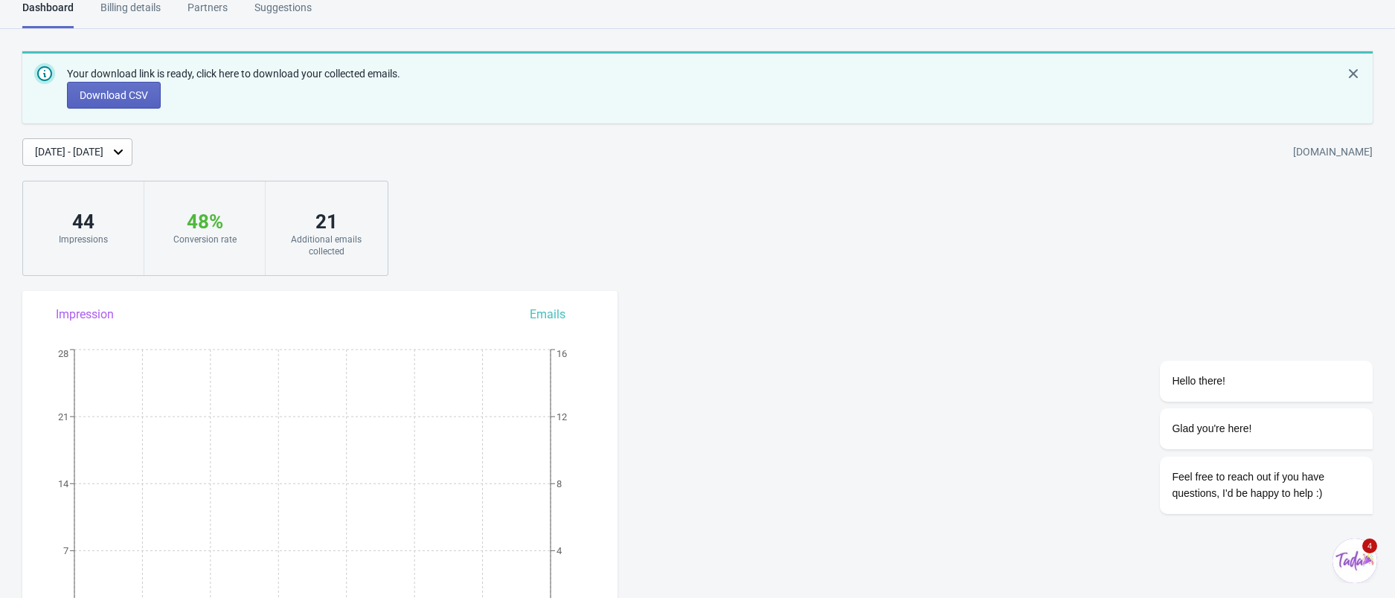
scroll to position [1073, 0]
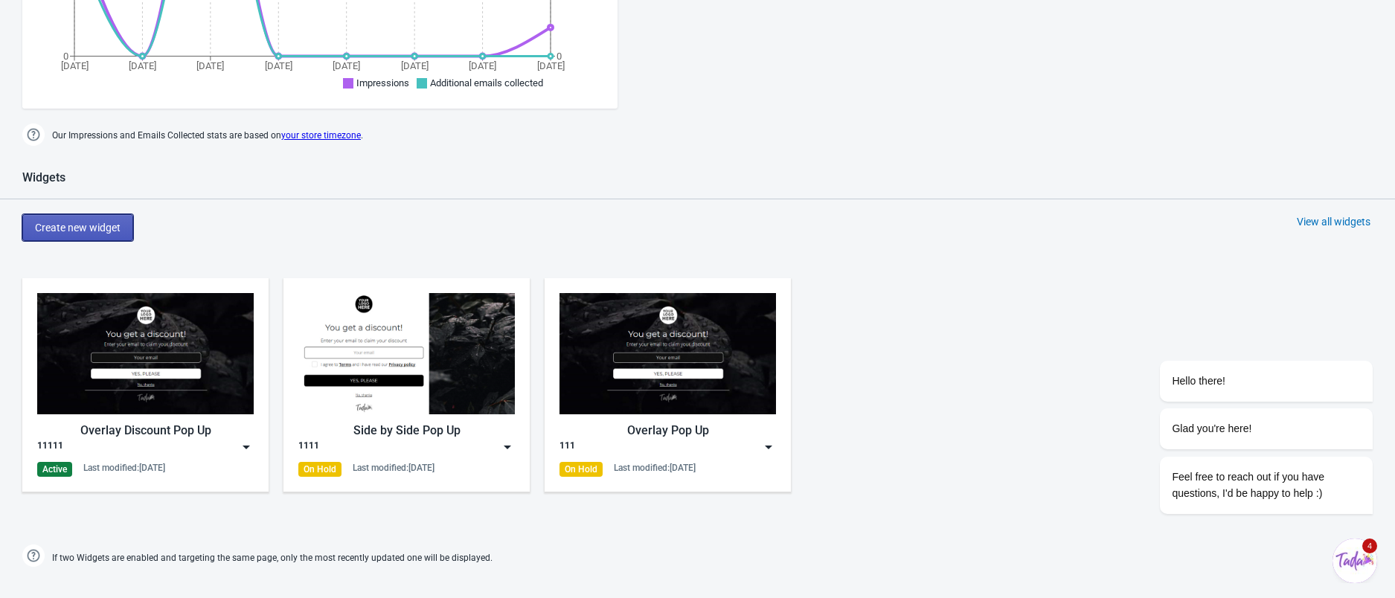
click at [83, 227] on span "Create new widget" at bounding box center [78, 228] width 86 height 12
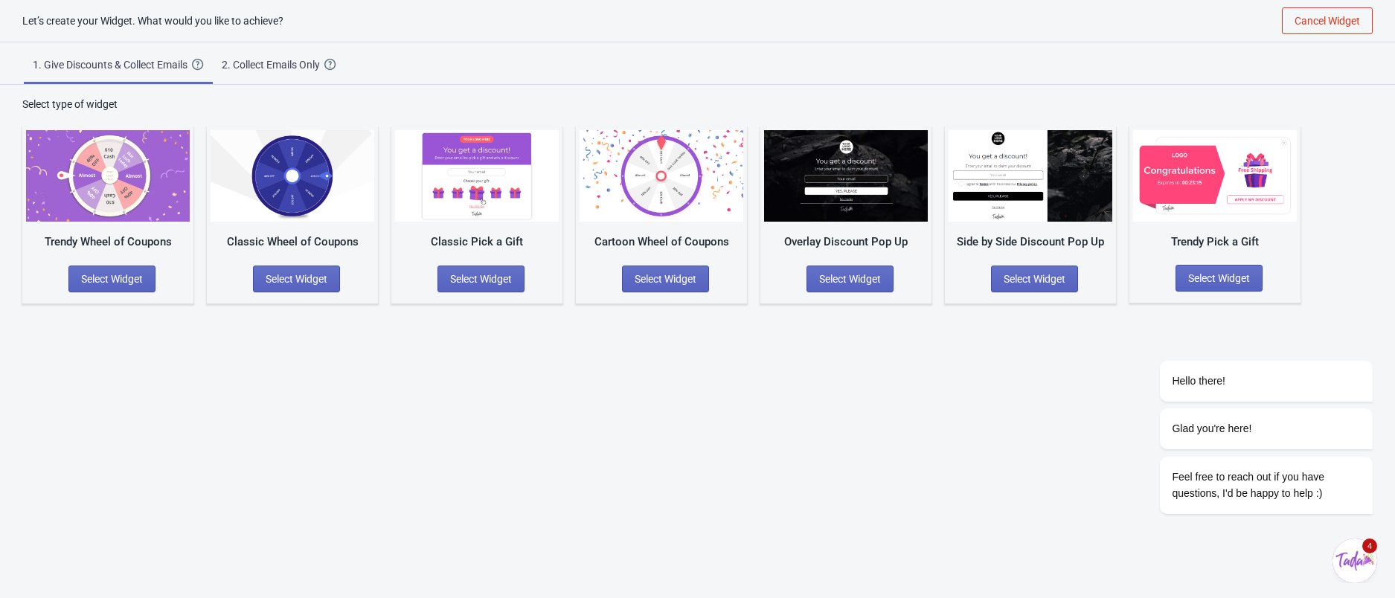
scroll to position [15, 0]
click at [117, 278] on span "Select Widget" at bounding box center [112, 279] width 62 height 12
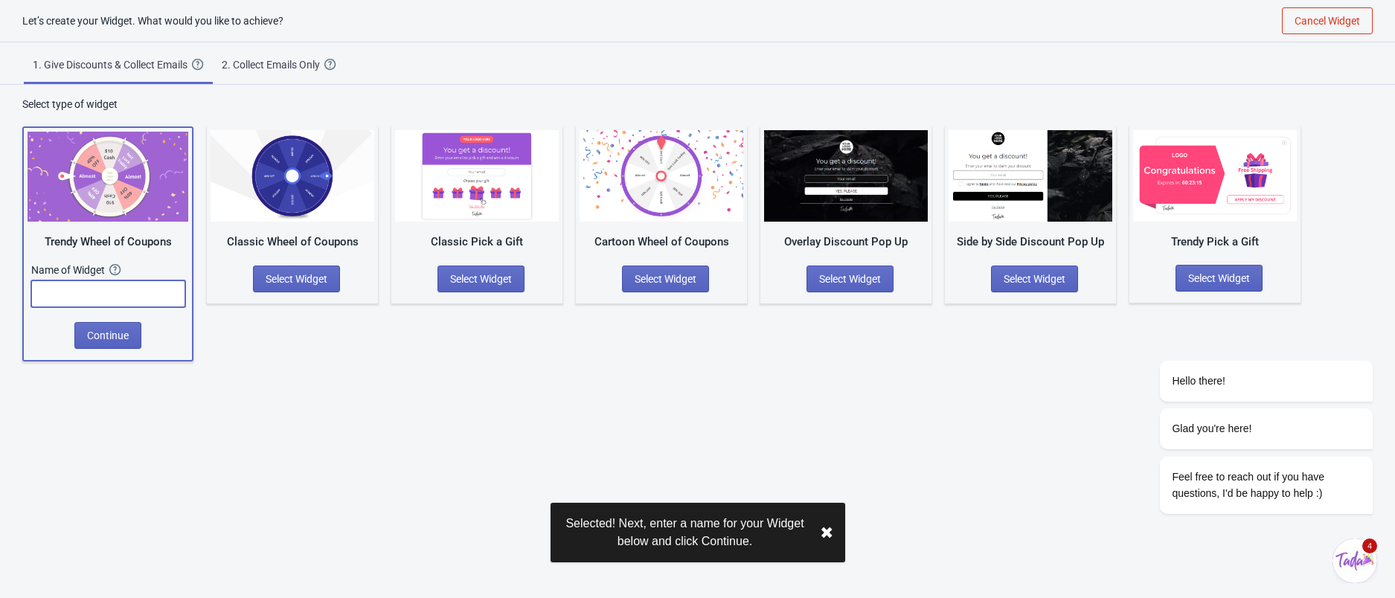
drag, startPoint x: 220, startPoint y: 254, endPoint x: 124, endPoint y: 289, distance: 101.7
click at [124, 289] on input "text" at bounding box center [108, 294] width 154 height 27
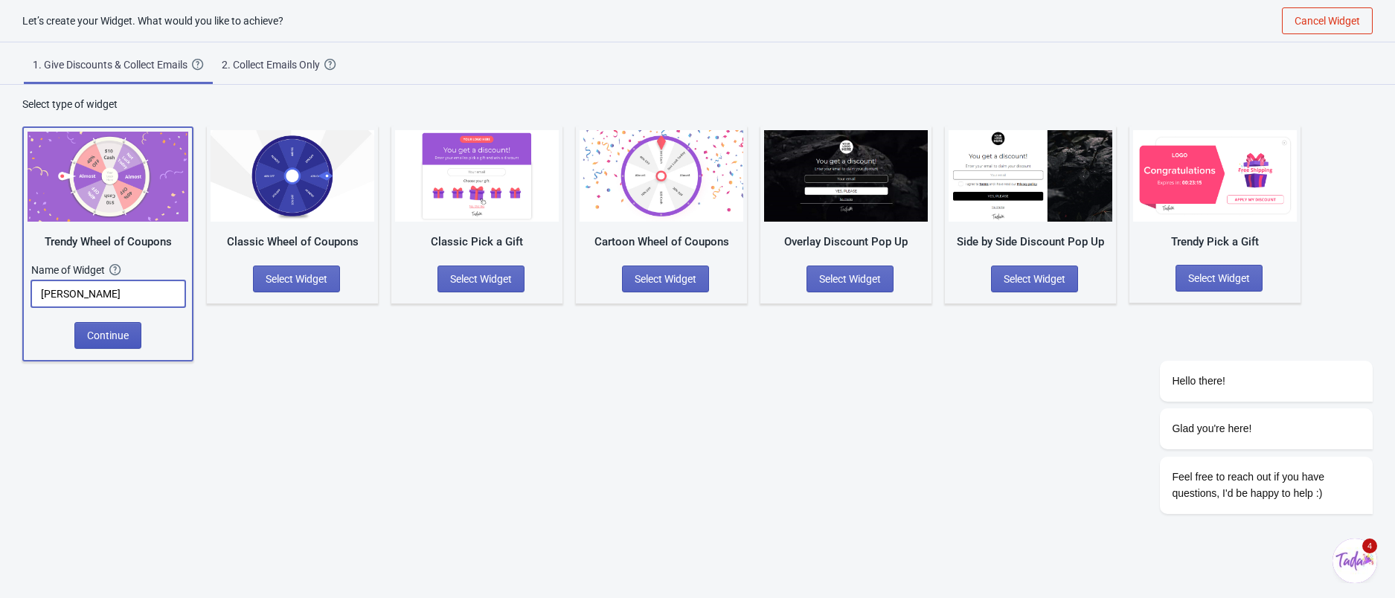
type input "[PERSON_NAME]"
click at [103, 339] on span "Continue" at bounding box center [108, 336] width 42 height 12
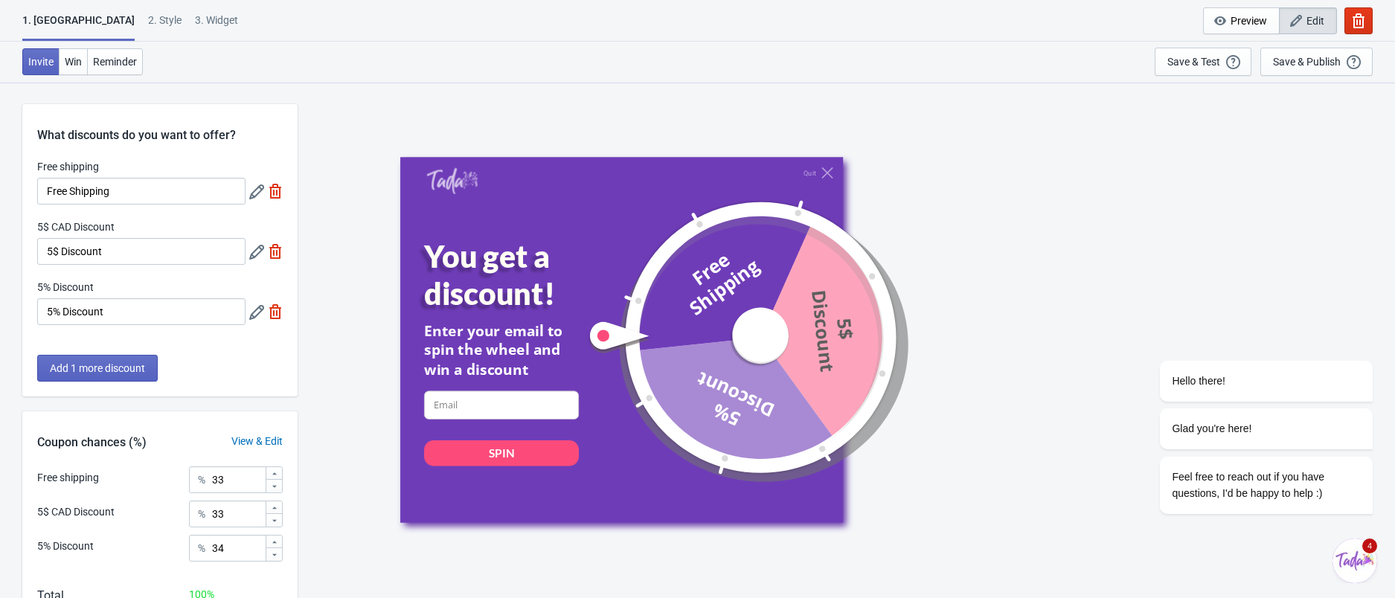
click at [252, 194] on icon at bounding box center [256, 192] width 15 height 15
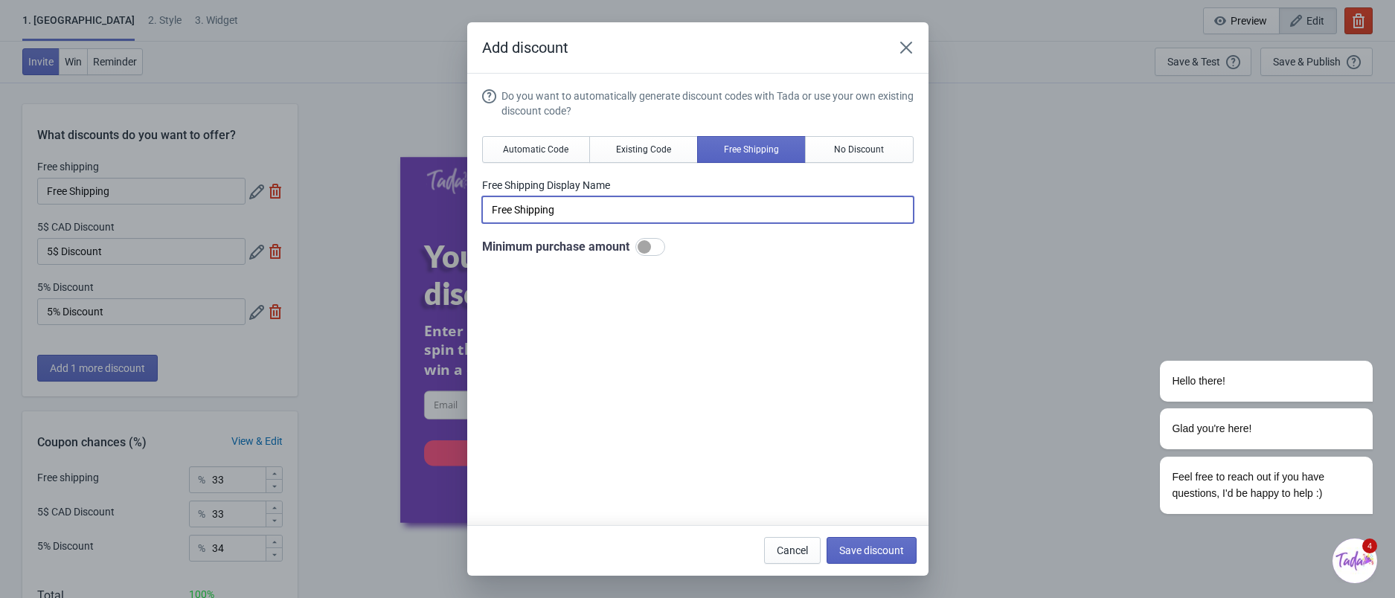
click at [574, 209] on input "Free Shipping" at bounding box center [698, 209] width 432 height 27
drag, startPoint x: 491, startPoint y: 210, endPoint x: 452, endPoint y: 210, distance: 38.7
click at [452, 210] on div "Add discount Do you want to automatically generate discount codes with Tada or …" at bounding box center [697, 299] width 1395 height 554
click at [903, 44] on icon "Close" at bounding box center [906, 48] width 12 height 12
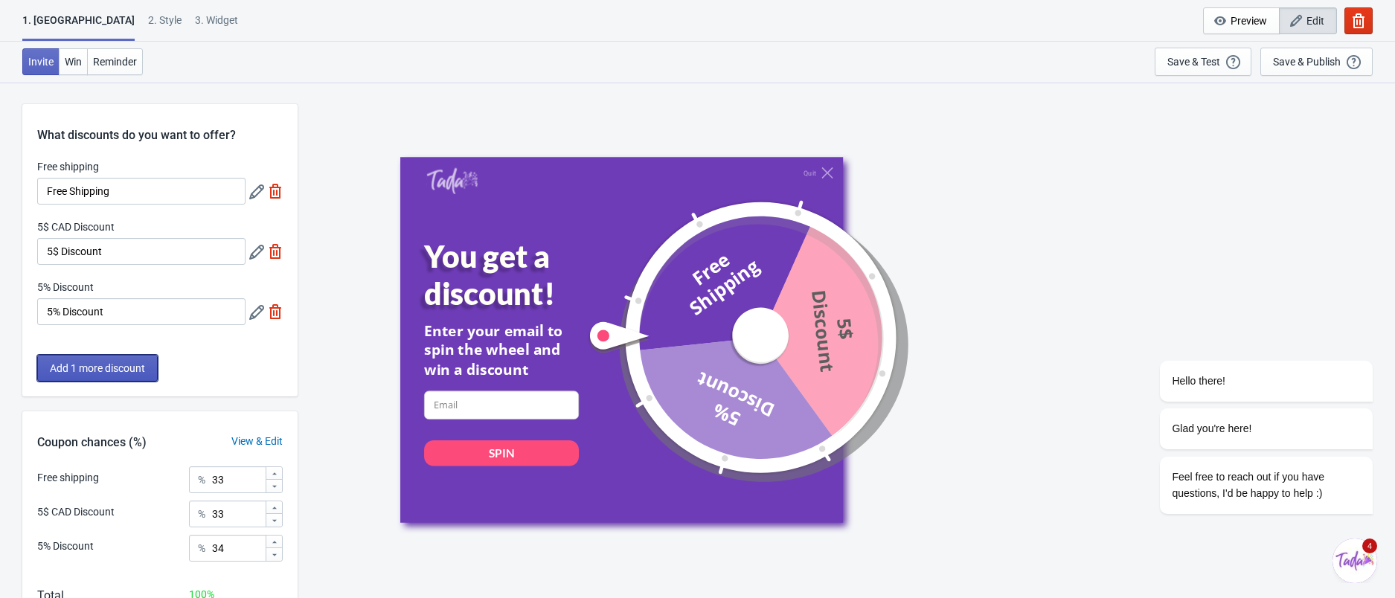
click at [126, 374] on span "Add 1 more discount" at bounding box center [97, 368] width 95 height 12
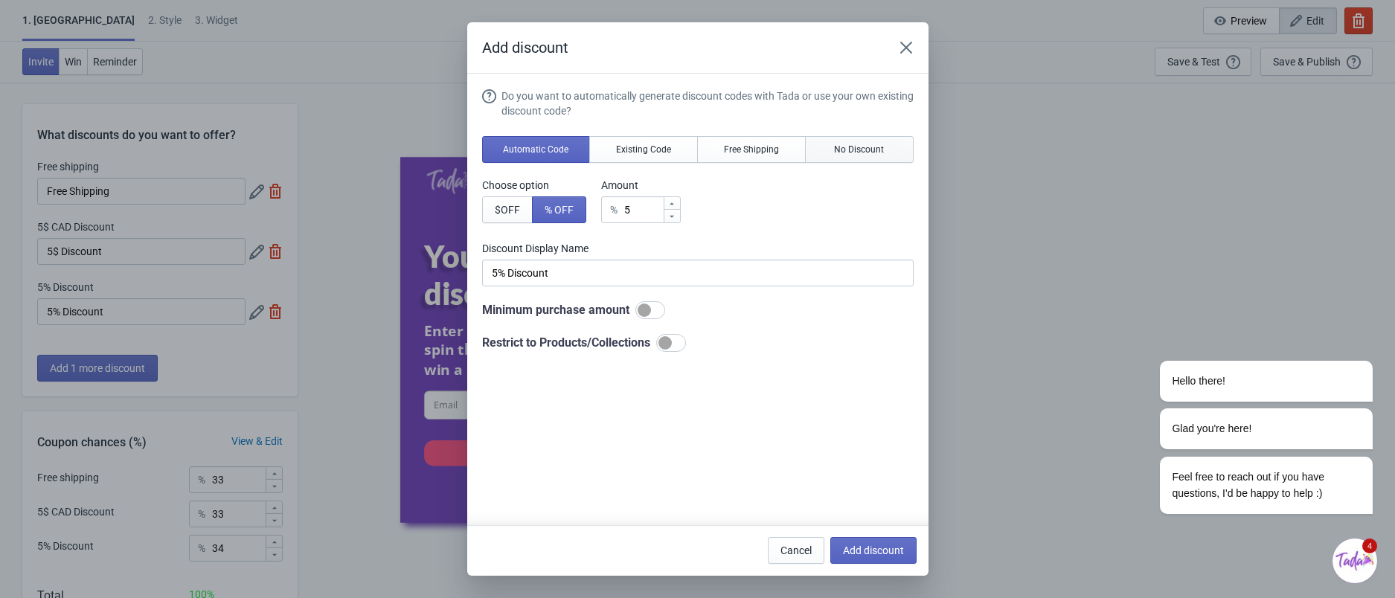
click at [845, 150] on span "No Discount" at bounding box center [859, 150] width 50 height 12
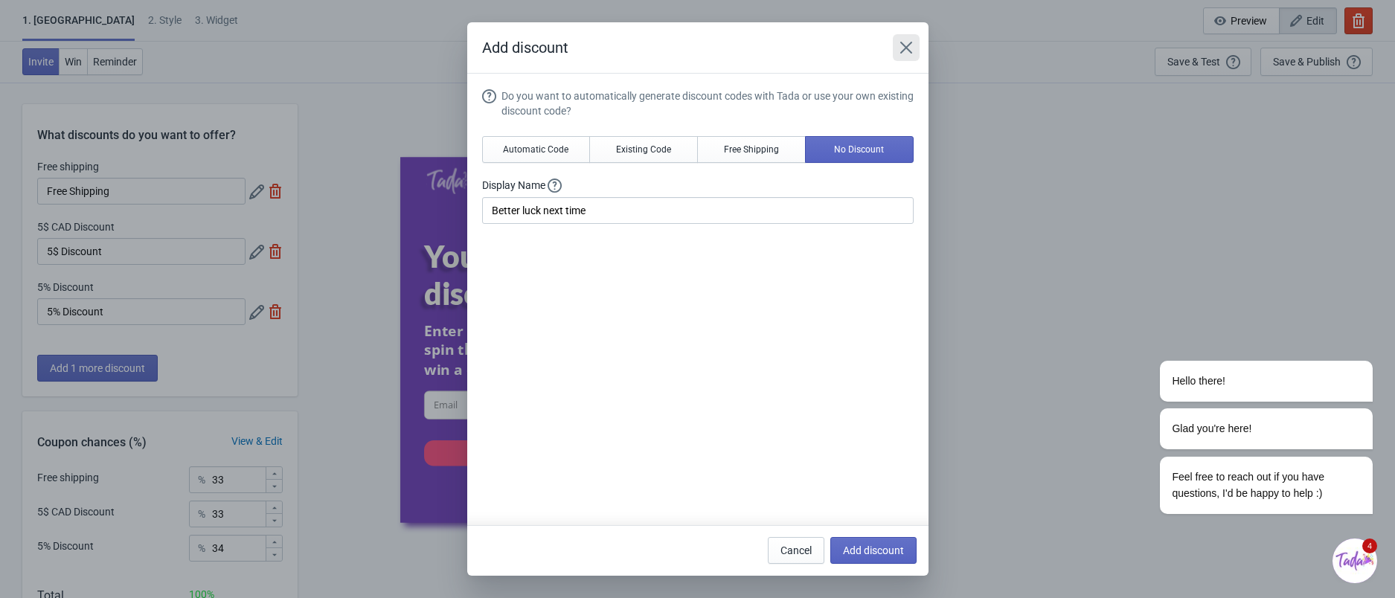
click at [905, 50] on icon "Close" at bounding box center [906, 47] width 15 height 15
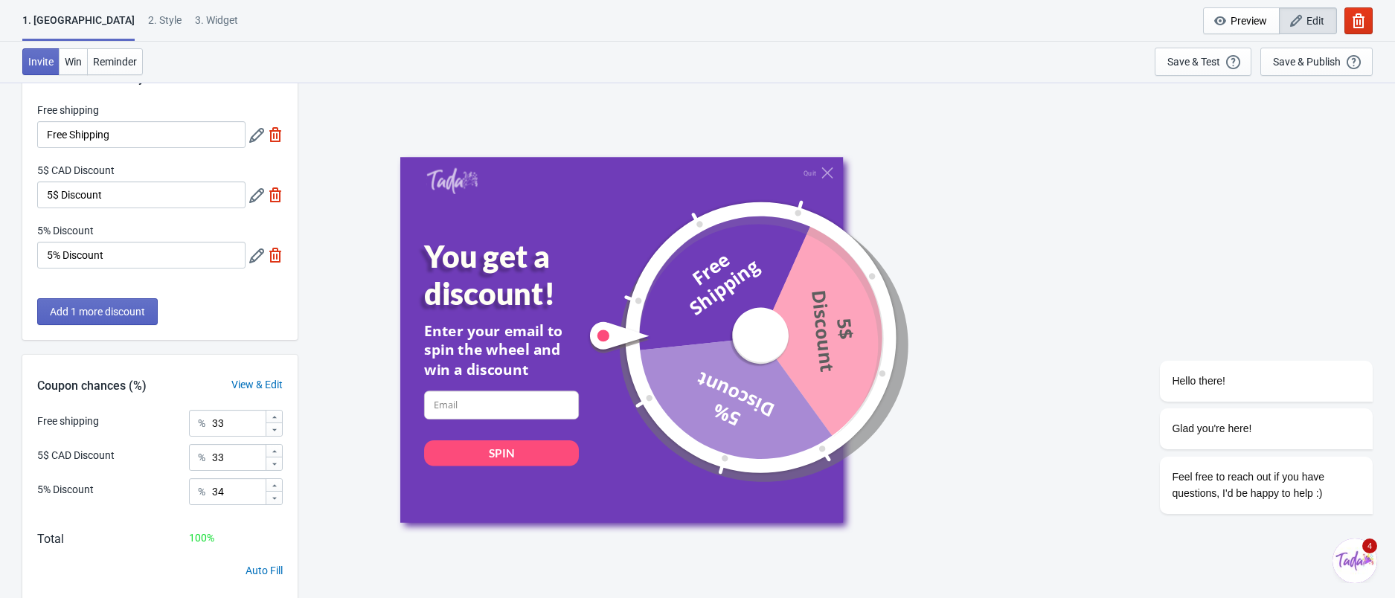
scroll to position [100, 0]
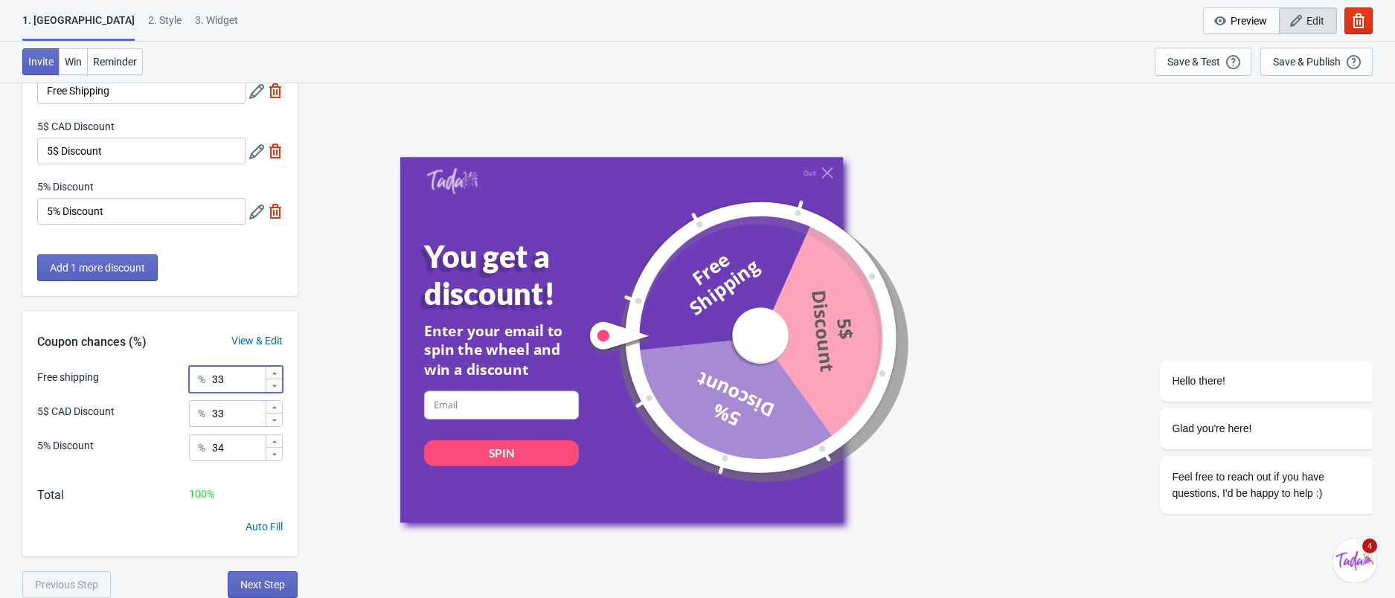
drag, startPoint x: 254, startPoint y: 381, endPoint x: 140, endPoint y: 391, distance: 114.3
click at [140, 391] on div "Free shipping % 33 5$ CAD Discount % 33 5% Discount % 34" at bounding box center [159, 419] width 275 height 106
type input "0"
type input "100"
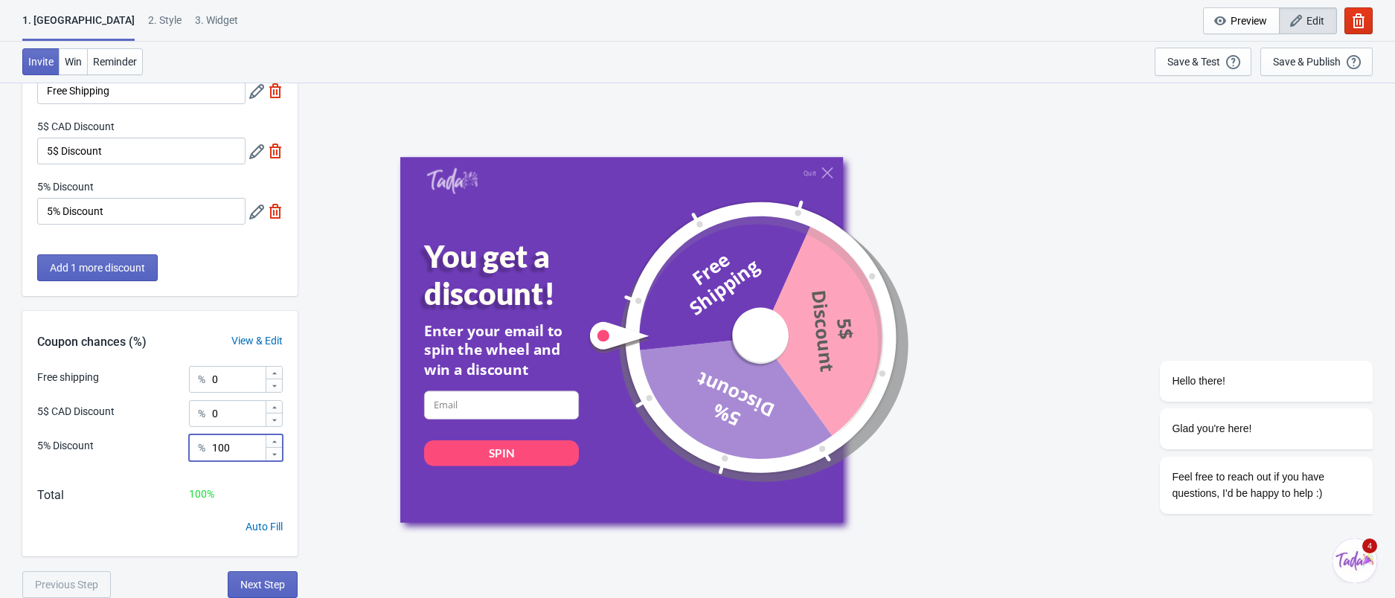
drag, startPoint x: 337, startPoint y: 406, endPoint x: 326, endPoint y: 410, distance: 12.0
click at [336, 406] on div "Quit You get a discount! Enter your email to spin the wheel and win a discount …" at bounding box center [846, 340] width 1083 height 516
drag, startPoint x: 266, startPoint y: 576, endPoint x: 274, endPoint y: 571, distance: 9.7
click at [266, 576] on button "Next Step" at bounding box center [263, 584] width 70 height 27
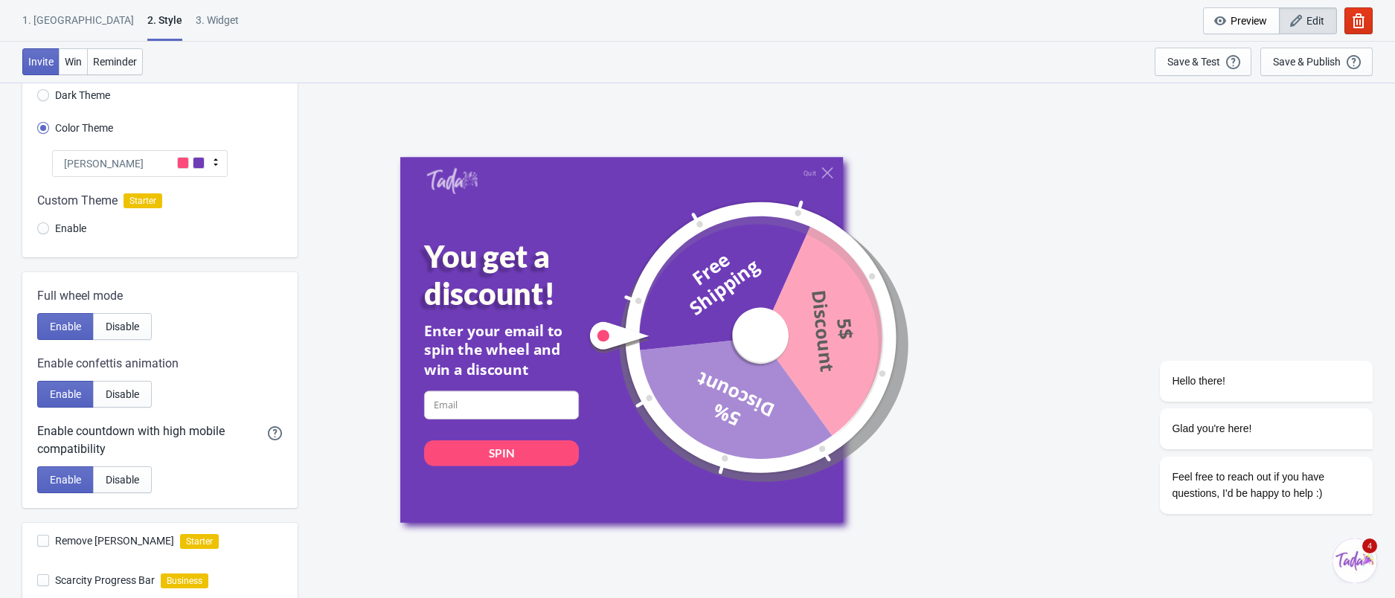
scroll to position [0, 0]
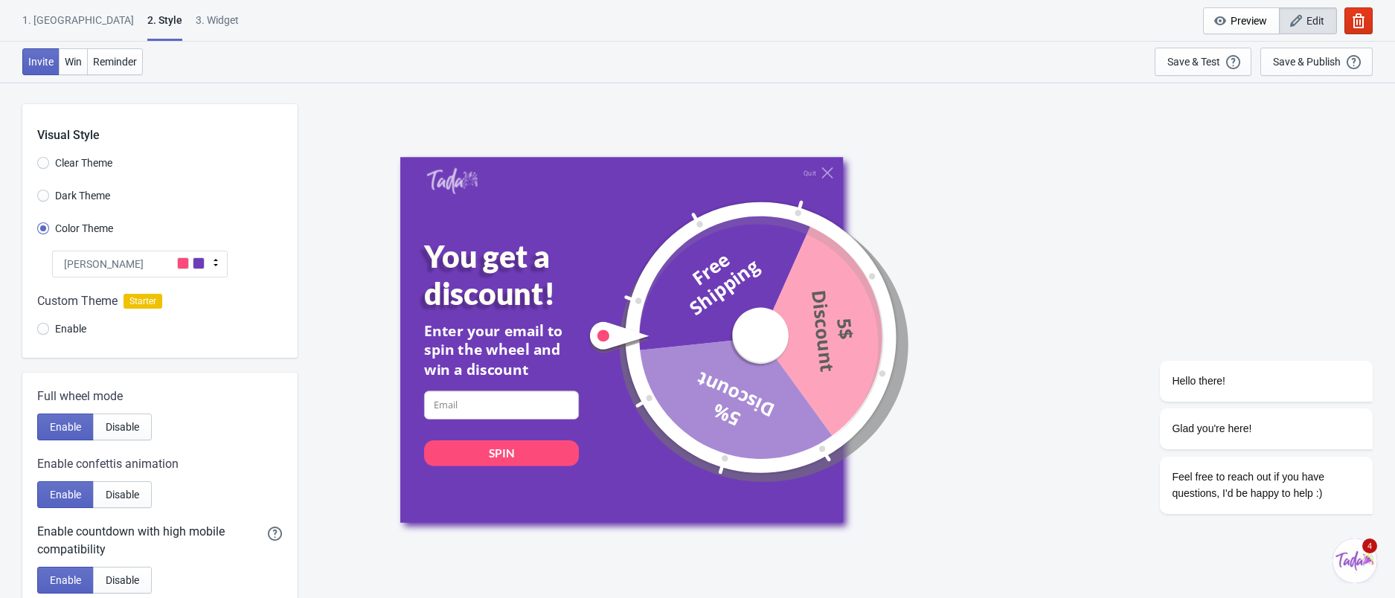
click at [90, 264] on div "[PERSON_NAME]" at bounding box center [140, 264] width 176 height 27
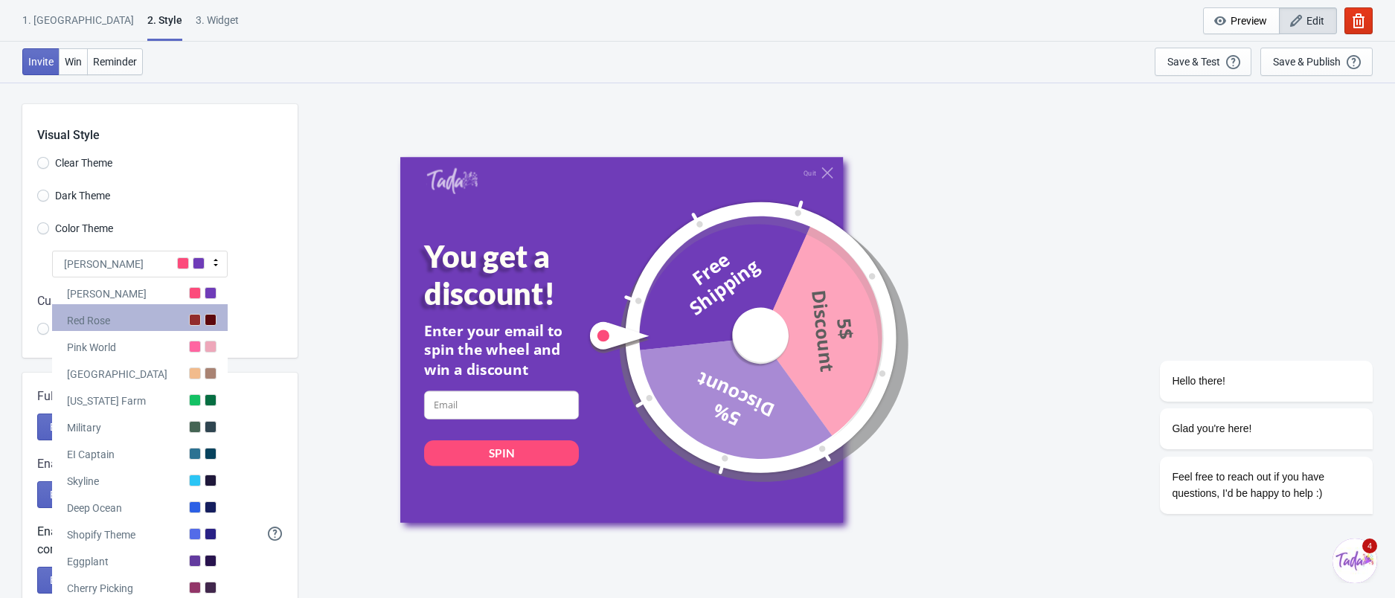
click at [115, 329] on div "Red Rose" at bounding box center [140, 317] width 176 height 27
radio input "true"
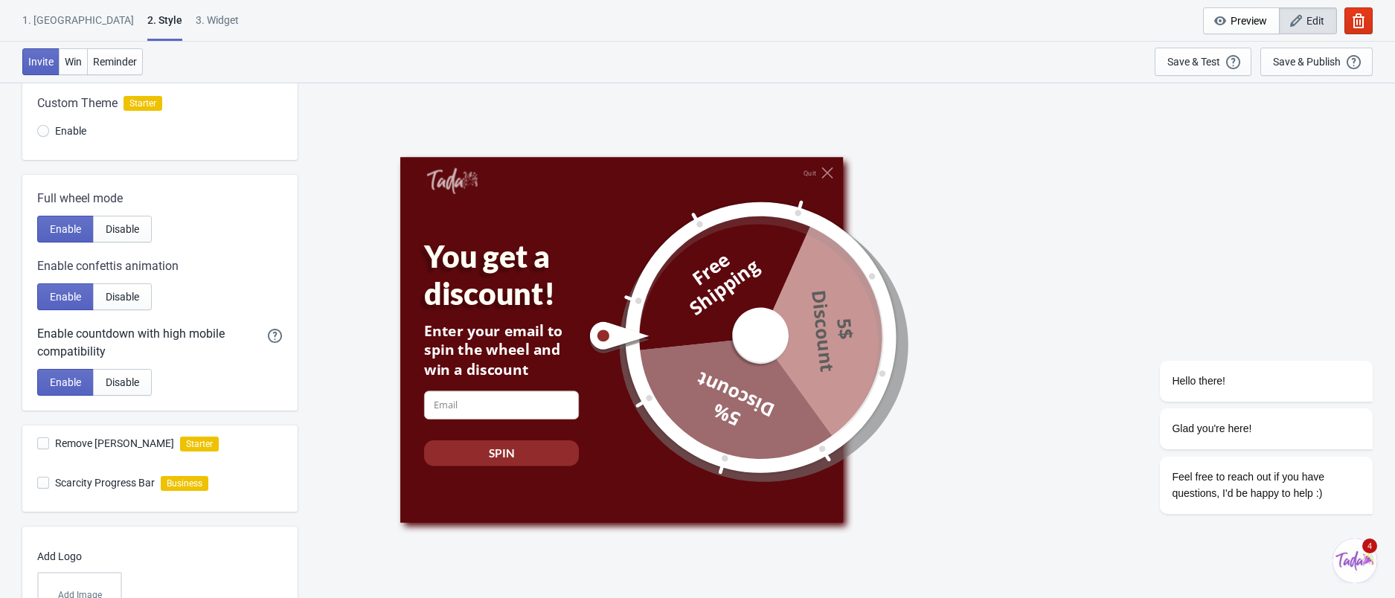
scroll to position [312, 0]
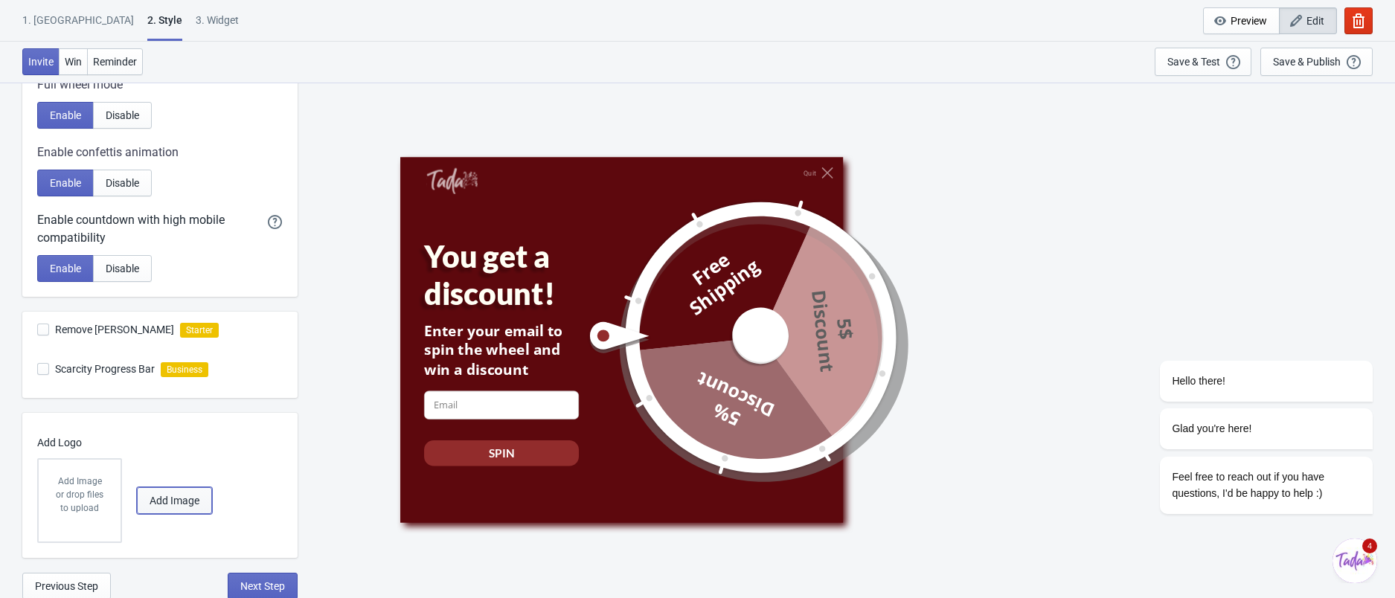
click at [188, 499] on span "Add Image" at bounding box center [175, 501] width 50 height 12
click at [274, 580] on span "Next Step" at bounding box center [262, 586] width 45 height 12
select select "once"
select select "1"
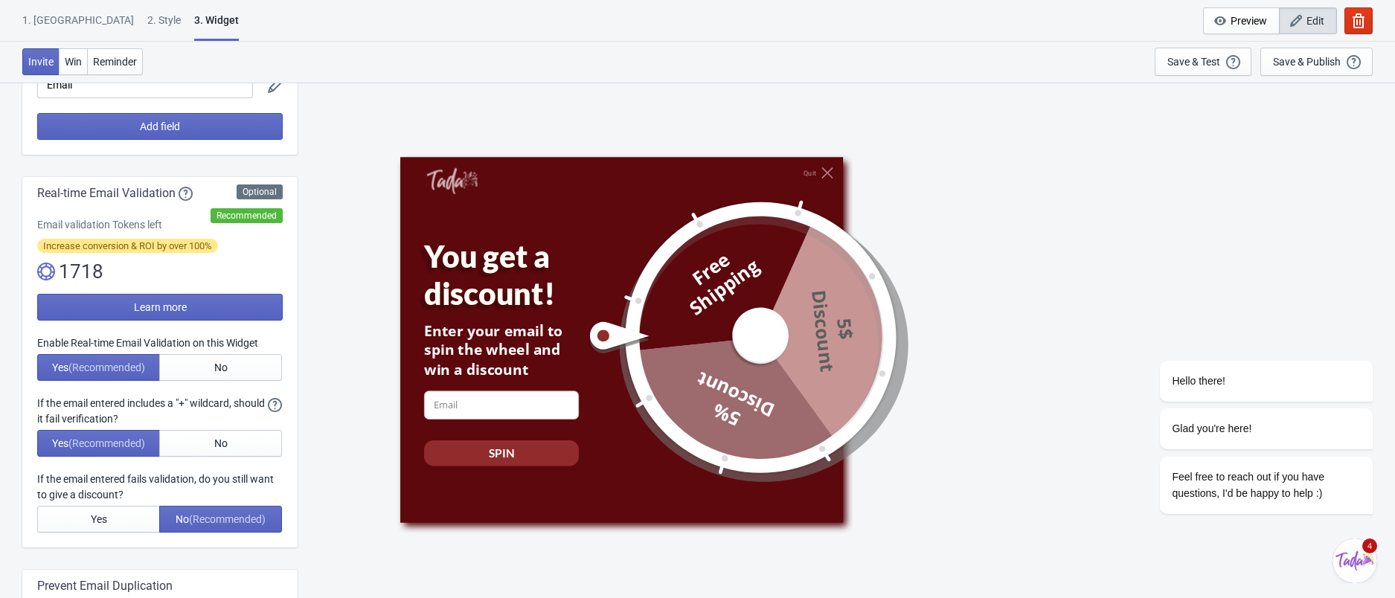
scroll to position [198, 0]
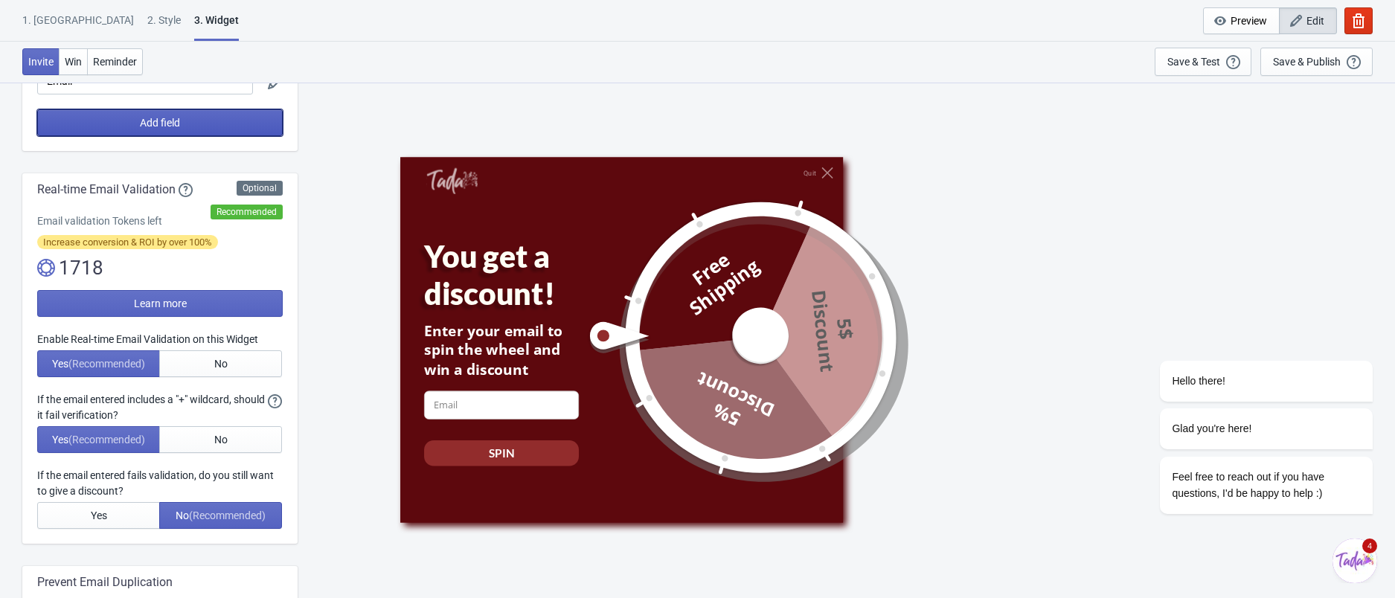
click at [160, 130] on button "Add field" at bounding box center [160, 122] width 246 height 27
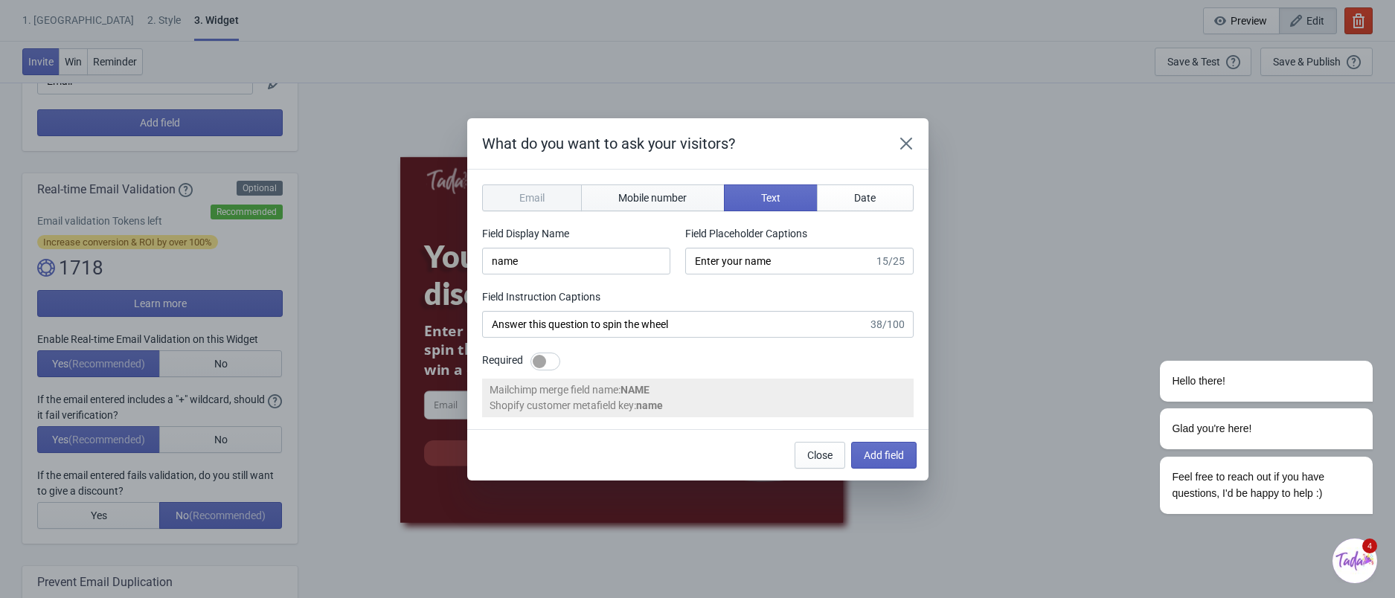
click at [649, 193] on span "Mobile number" at bounding box center [652, 198] width 68 height 12
type input "phone"
type input "Enter your mobile number"
type input "Next, enter your mobile number to spin the wheel"
select select "ca"
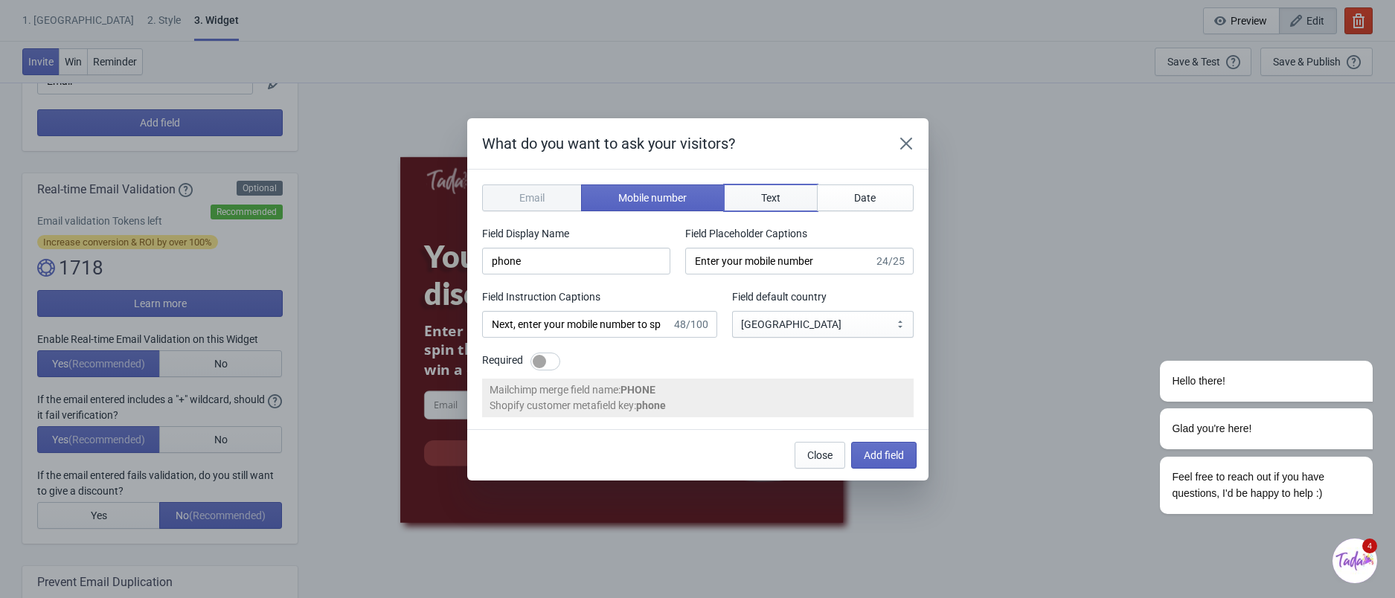
click at [777, 194] on span "Text" at bounding box center [770, 198] width 19 height 12
type input "name"
type input "Enter your name"
type input "Answer this question to spin the wheel"
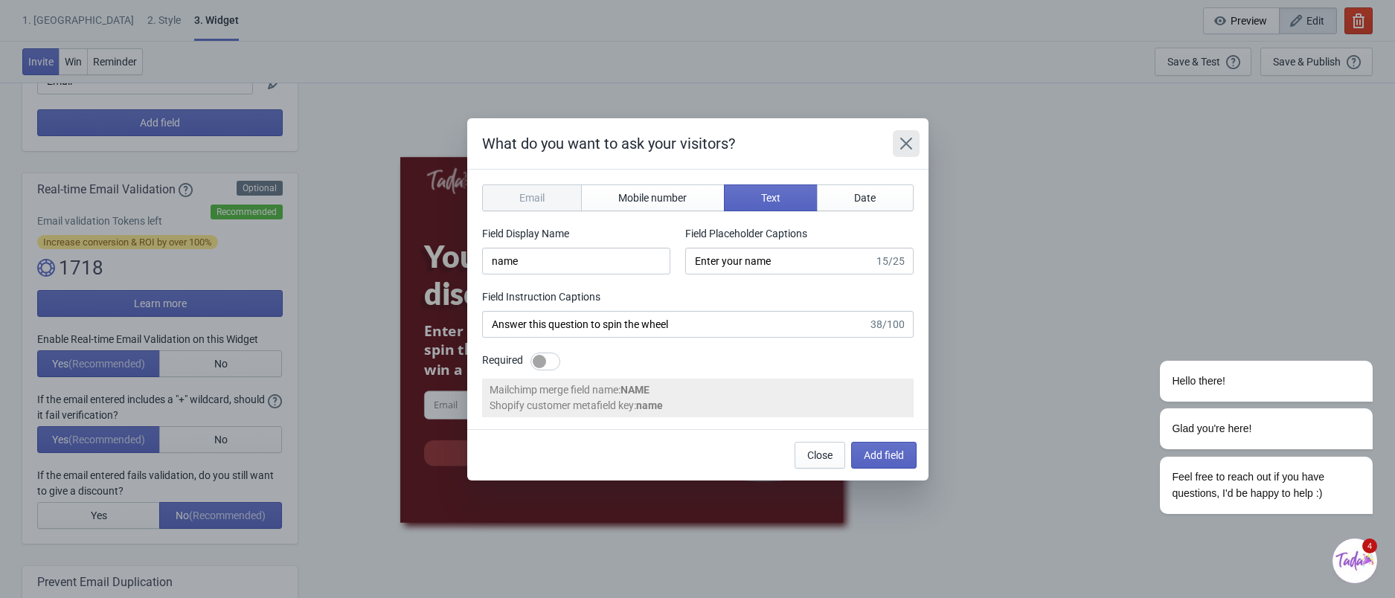
click at [909, 143] on icon "Close" at bounding box center [906, 143] width 15 height 15
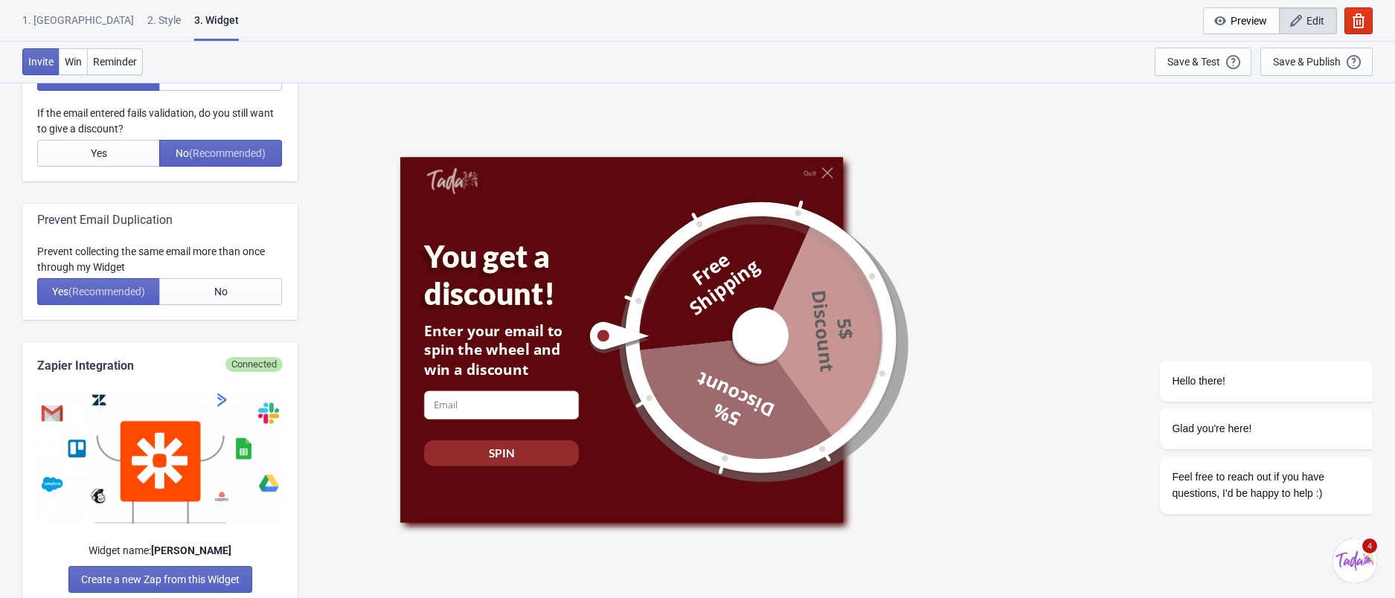
scroll to position [595, 0]
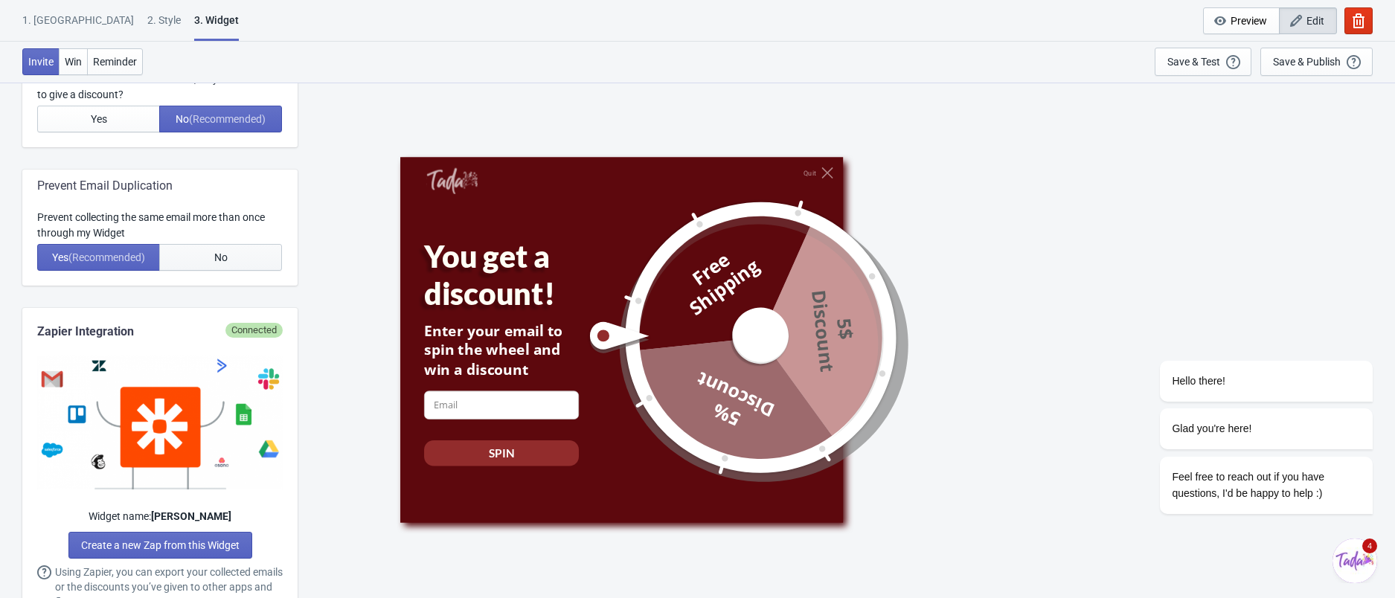
click at [235, 256] on button "No" at bounding box center [220, 257] width 123 height 27
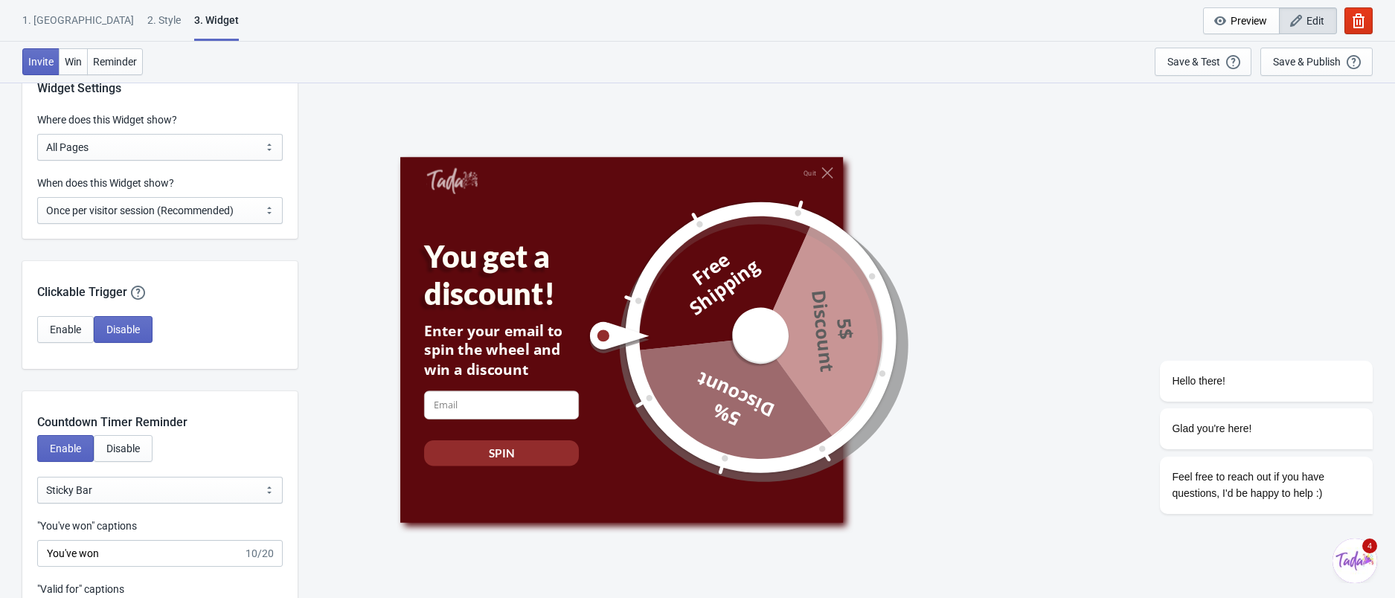
scroll to position [1190, 0]
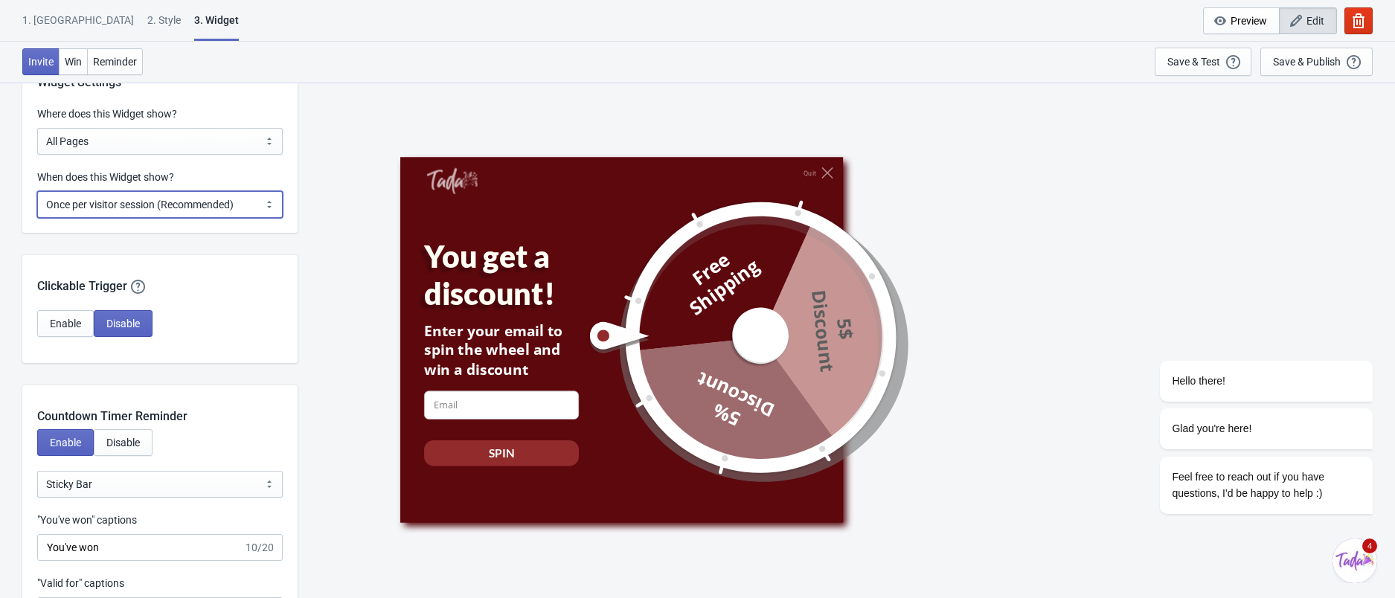
click at [254, 205] on select "Every new visit of page Once every period of time Once per visitor session (Rec…" at bounding box center [160, 204] width 246 height 27
select select "every"
click at [37, 191] on select "Every new visit of page Once every period of time Once per visitor session (Rec…" at bounding box center [160, 204] width 246 height 27
click at [327, 202] on div "Quit You get a discount! Enter your email to spin the wheel and win a discount …" at bounding box center [846, 340] width 1083 height 516
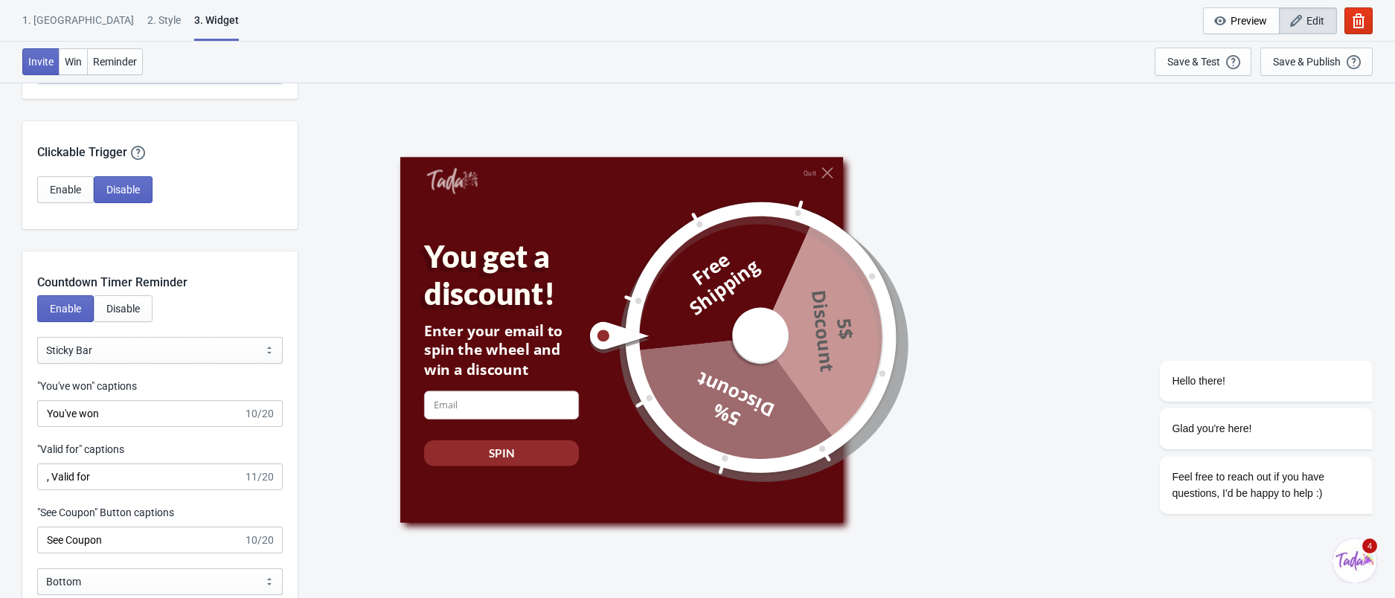
scroll to position [1289, 0]
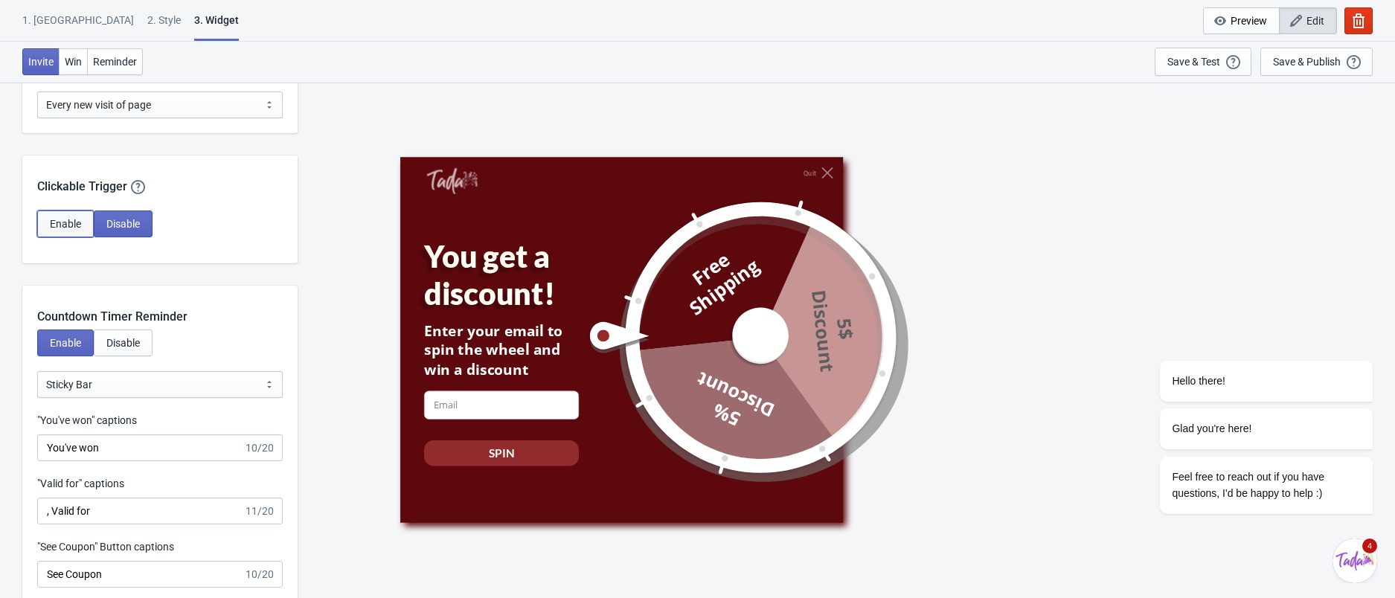
drag, startPoint x: 60, startPoint y: 222, endPoint x: 68, endPoint y: 224, distance: 7.8
click at [60, 222] on span "Enable" at bounding box center [65, 224] width 31 height 12
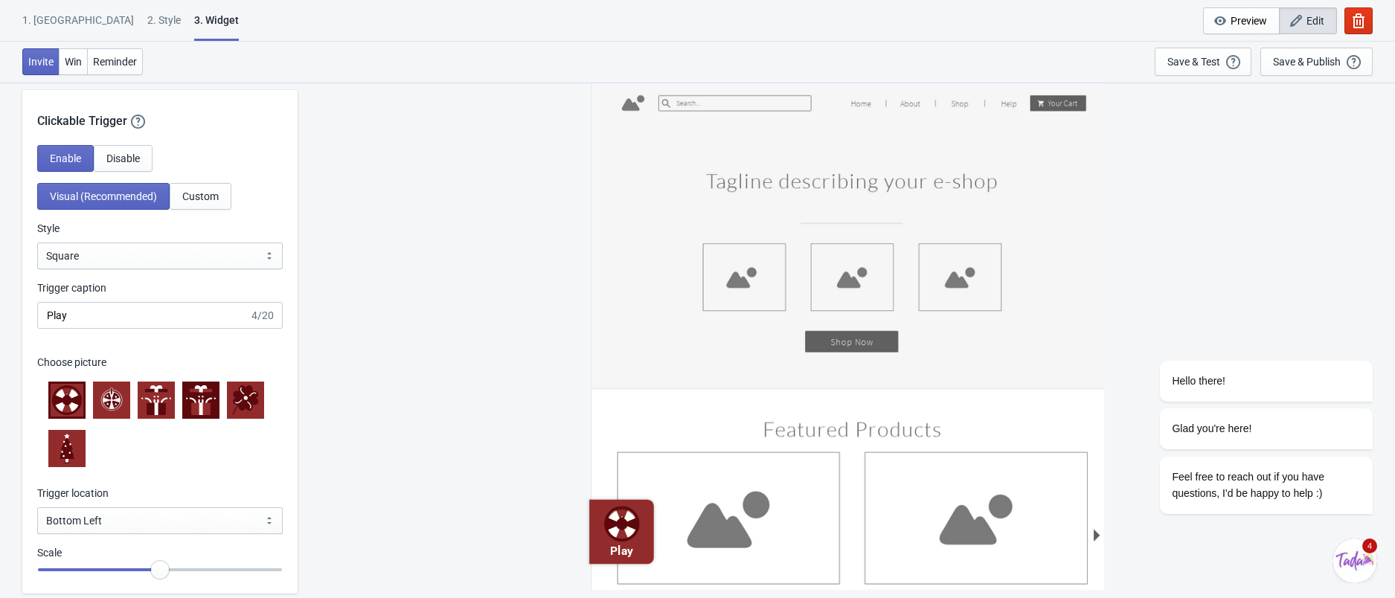
scroll to position [1388, 0]
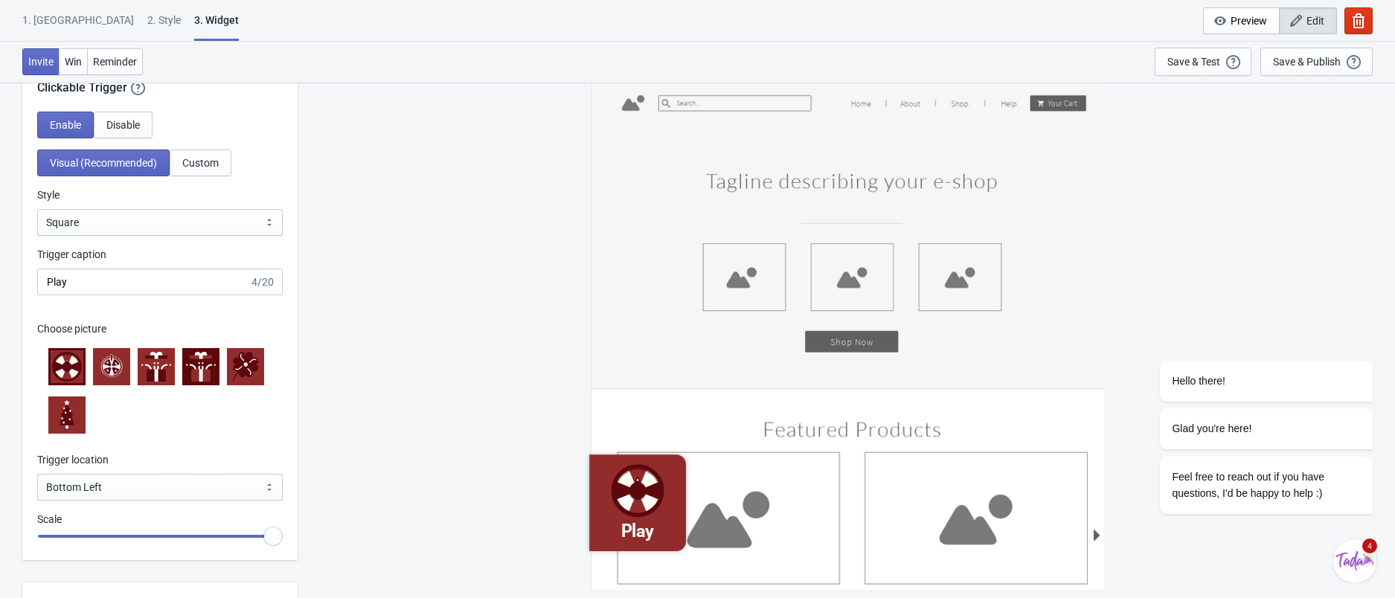
drag, startPoint x: 165, startPoint y: 546, endPoint x: 345, endPoint y: 548, distance: 179.3
type input "1.5"
click at [283, 548] on input "range" at bounding box center [160, 536] width 246 height 27
click at [169, 488] on select "Bottom Left Bottom Right Middle Left Middle Right Top Left Top Right" at bounding box center [160, 487] width 246 height 27
select select "middle_left"
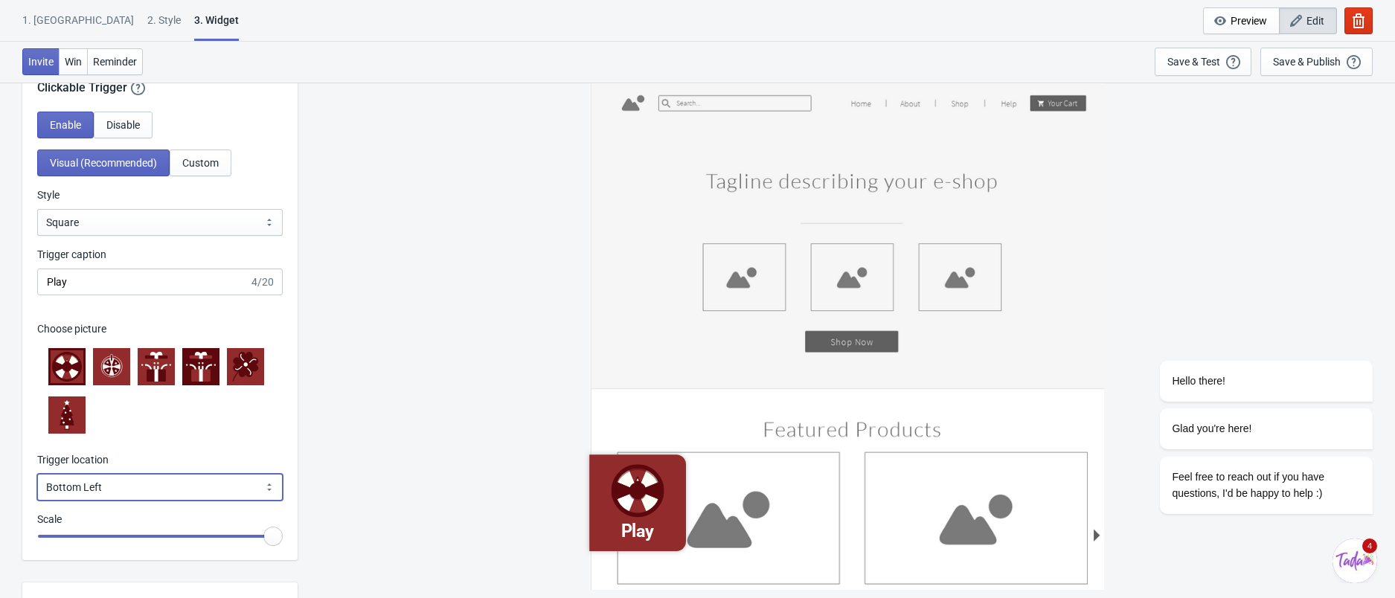
click at [37, 474] on select "Bottom Left Bottom Right Middle Left Middle Right Top Left Top Right" at bounding box center [160, 487] width 246 height 27
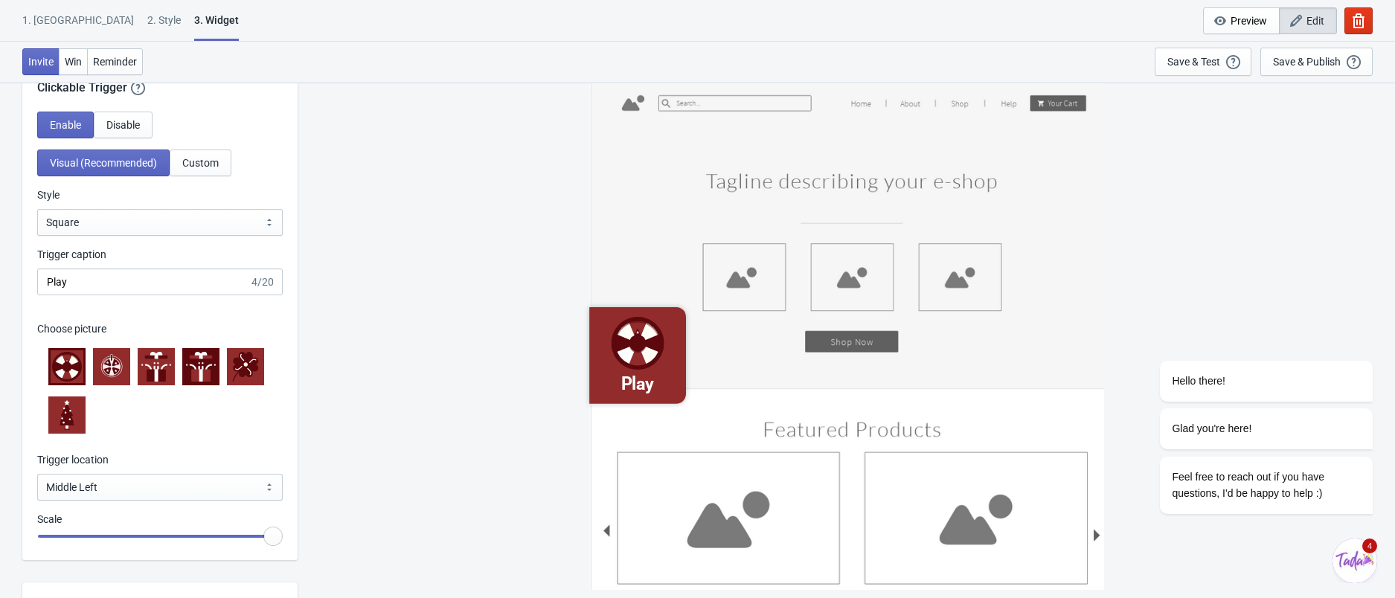
click at [384, 296] on div "Play" at bounding box center [846, 340] width 1083 height 516
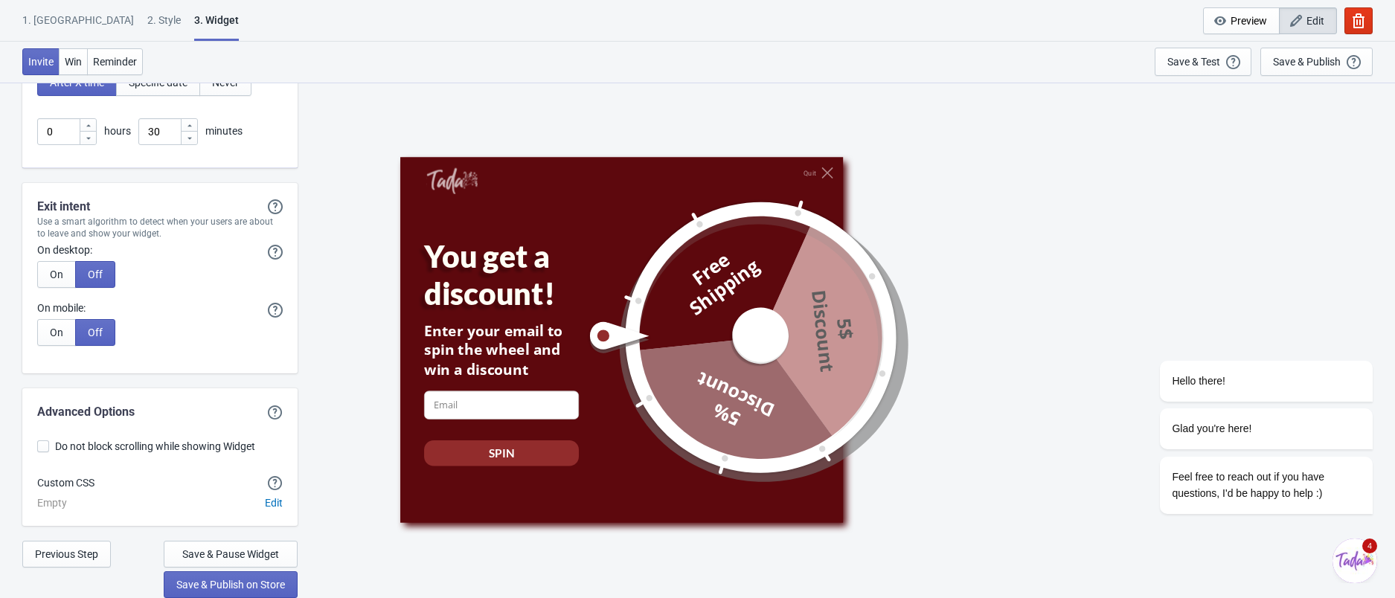
scroll to position [4139, 0]
click at [1182, 65] on div "Save & Test" at bounding box center [1193, 62] width 53 height 12
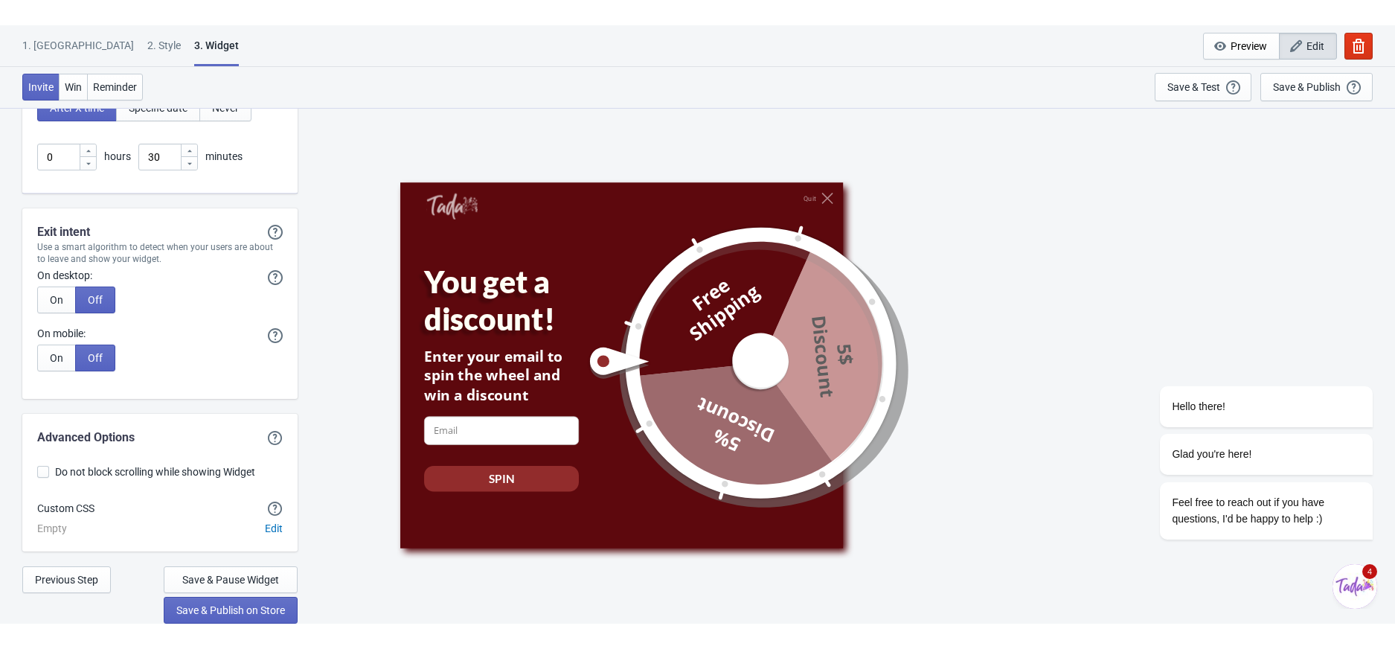
scroll to position [4088, 0]
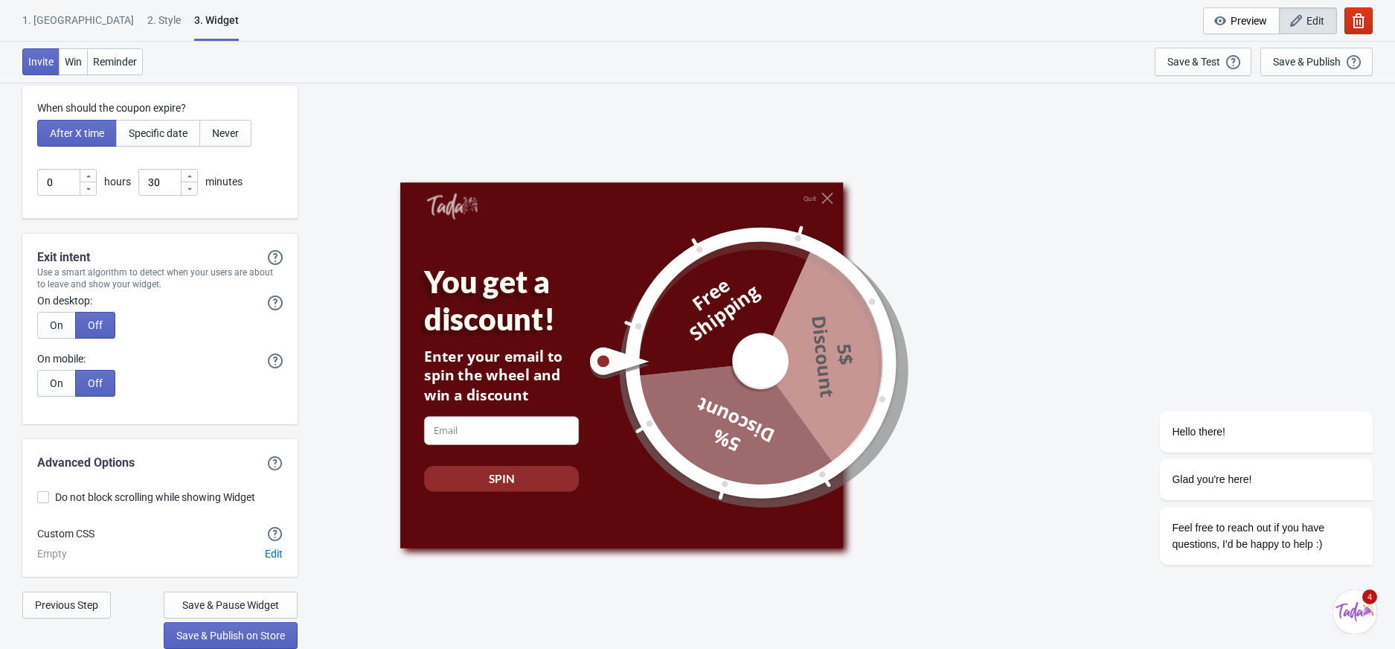
click at [1358, 23] on icon "button" at bounding box center [1358, 20] width 15 height 15
